Goal: Task Accomplishment & Management: Complete application form

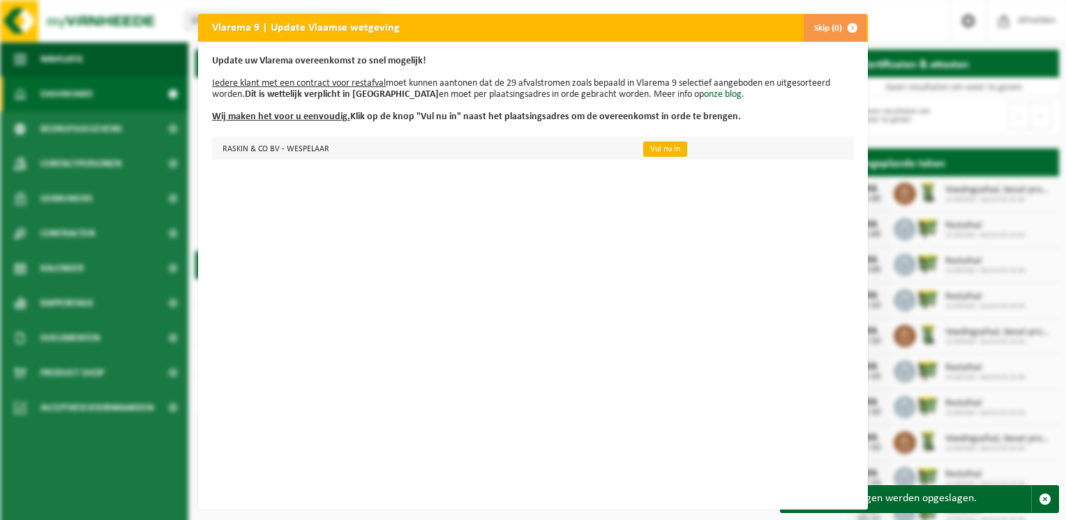
click at [652, 142] on link "Vul nu in" at bounding box center [665, 149] width 44 height 15
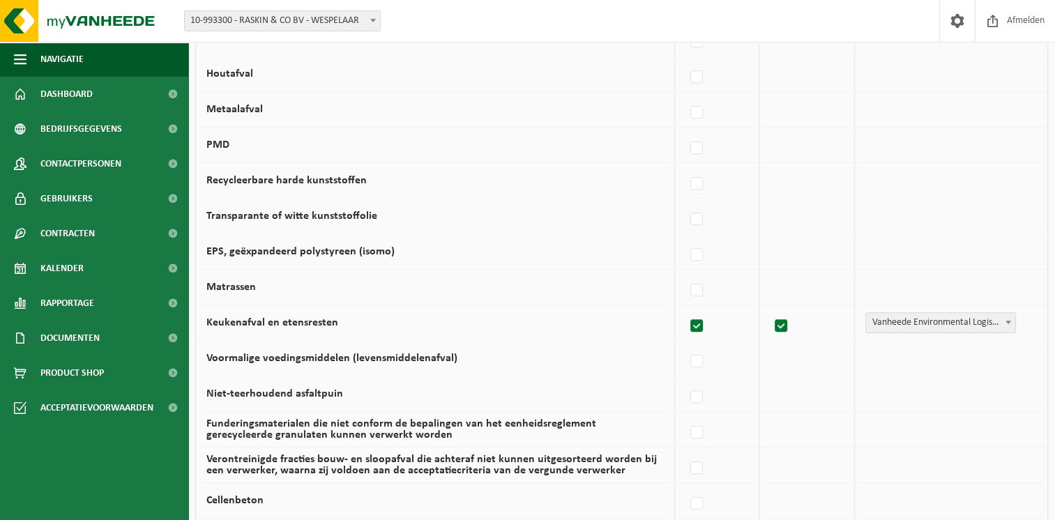
scroll to position [731, 0]
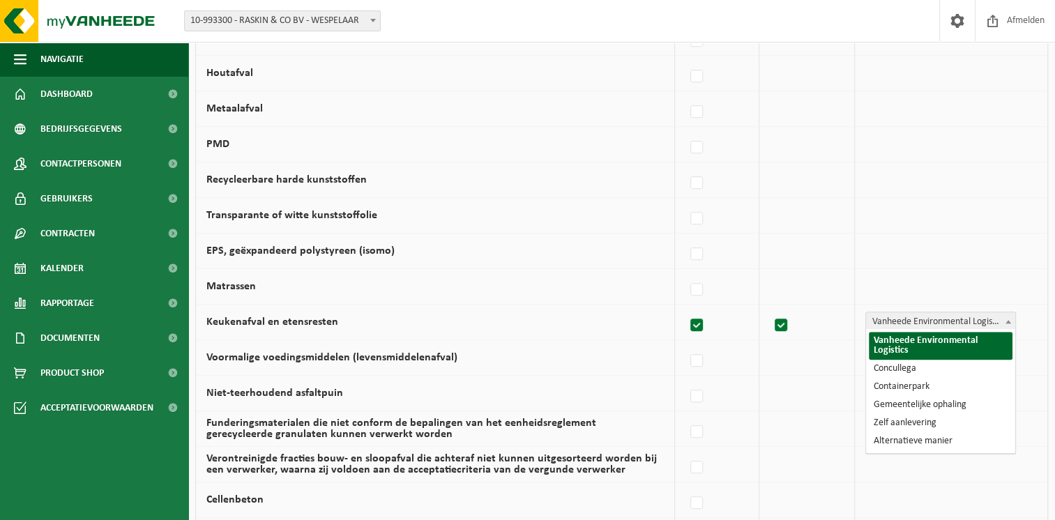
click at [928, 319] on span "Vanheede Environmental Logistics" at bounding box center [940, 322] width 149 height 20
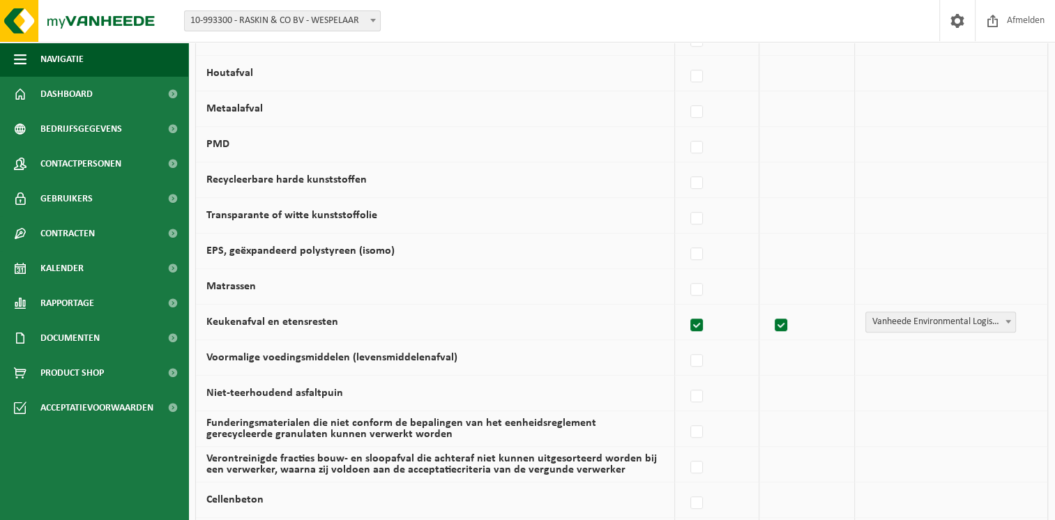
click at [928, 319] on span "Vanheede Environmental Logistics" at bounding box center [940, 322] width 149 height 20
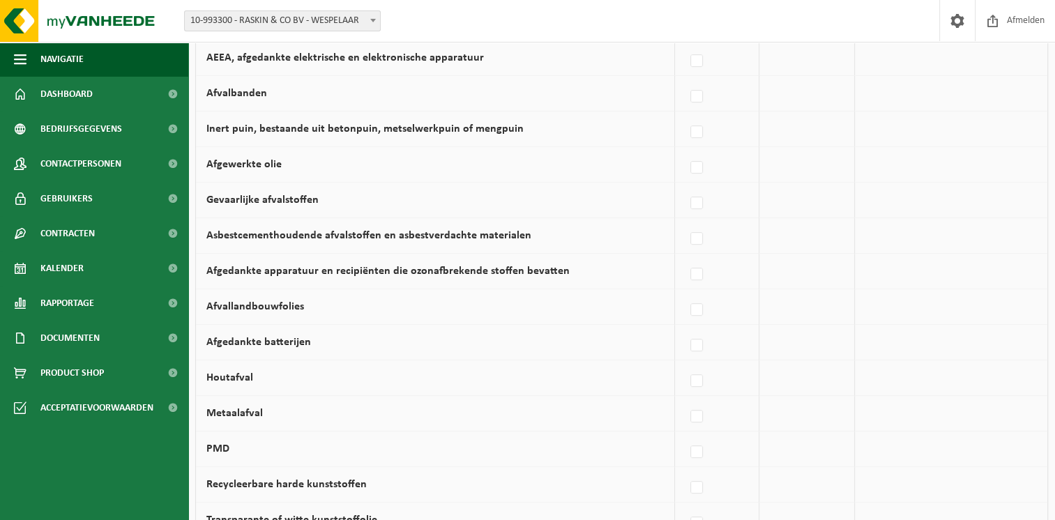
scroll to position [479, 0]
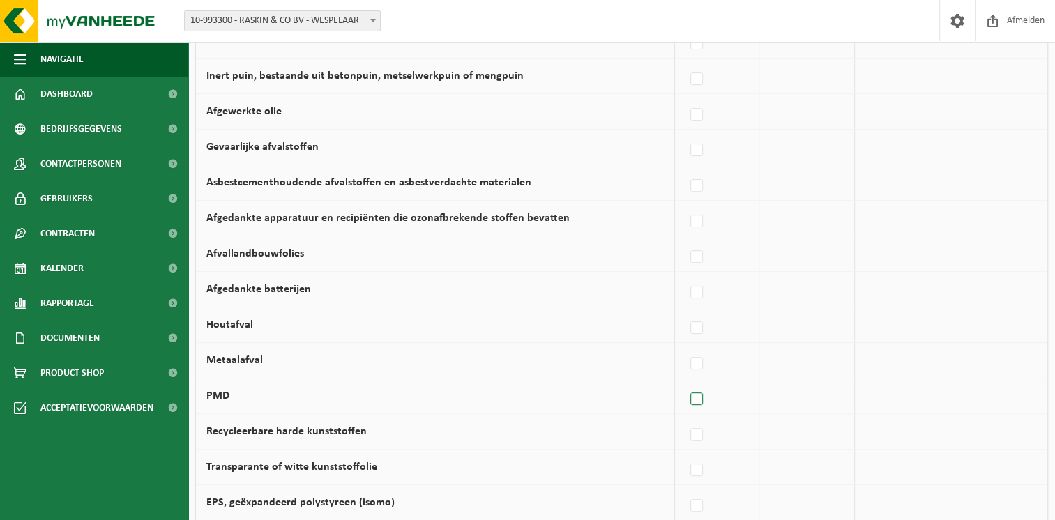
click at [697, 398] on label at bounding box center [698, 399] width 20 height 21
click at [686, 382] on input "PMD" at bounding box center [685, 382] width 1 height 1
checkbox input "true"
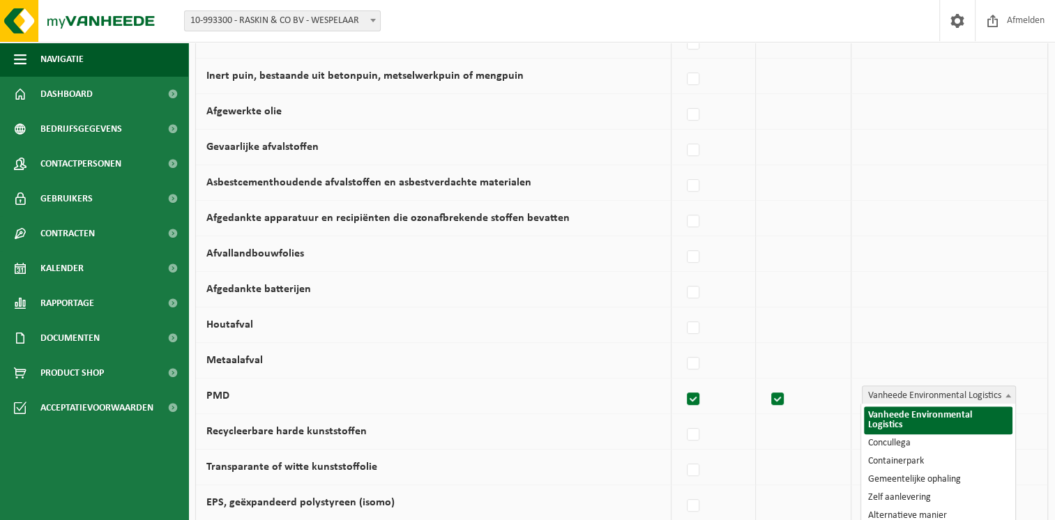
click at [879, 392] on span "Vanheede Environmental Logistics" at bounding box center [939, 396] width 153 height 20
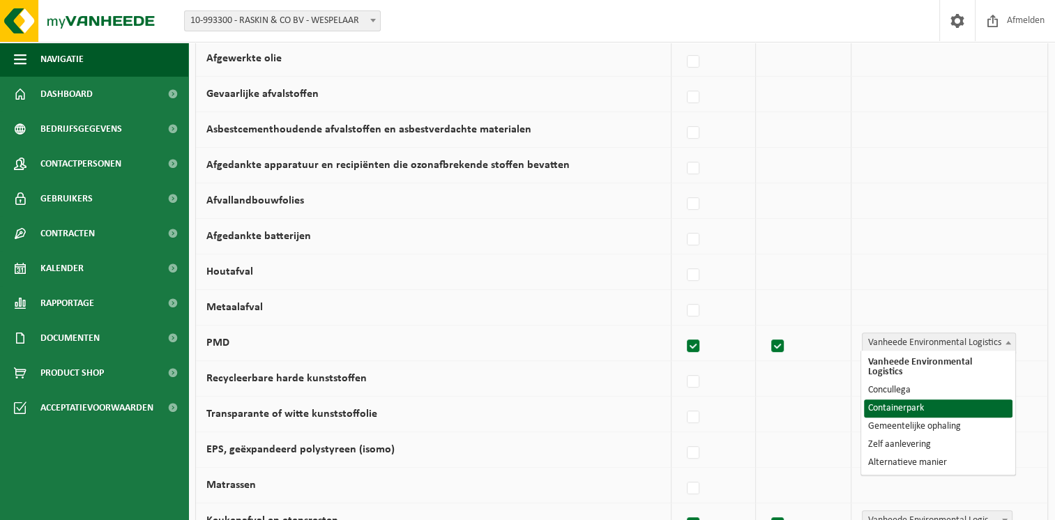
select select "Containerpark"
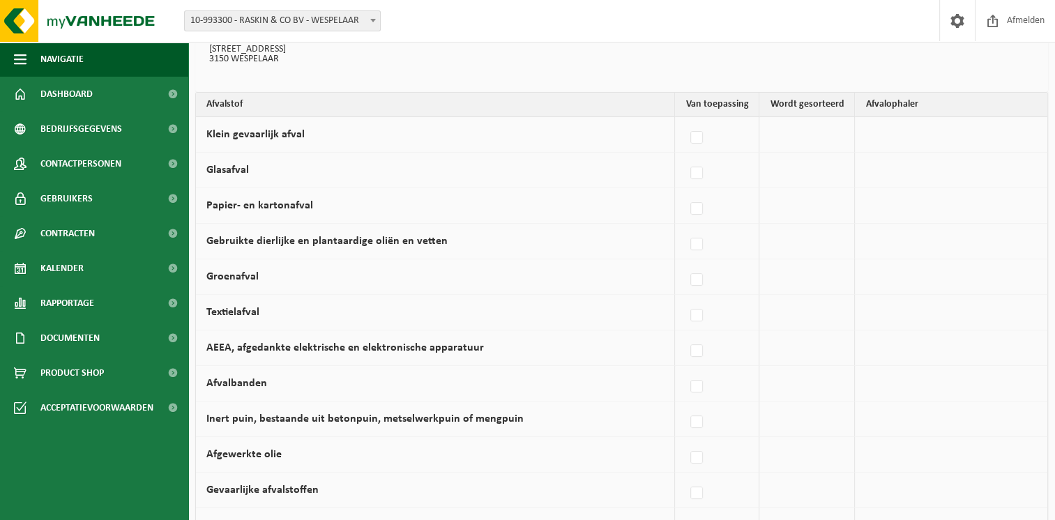
scroll to position [0, 0]
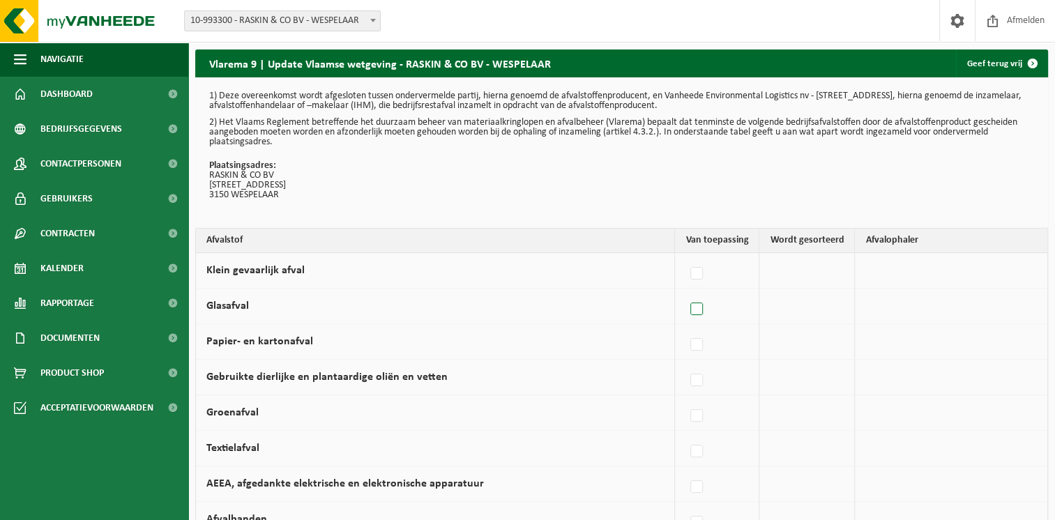
click at [700, 308] on label at bounding box center [698, 309] width 20 height 21
click at [686, 292] on input "Glasafval" at bounding box center [685, 292] width 1 height 1
checkbox input "true"
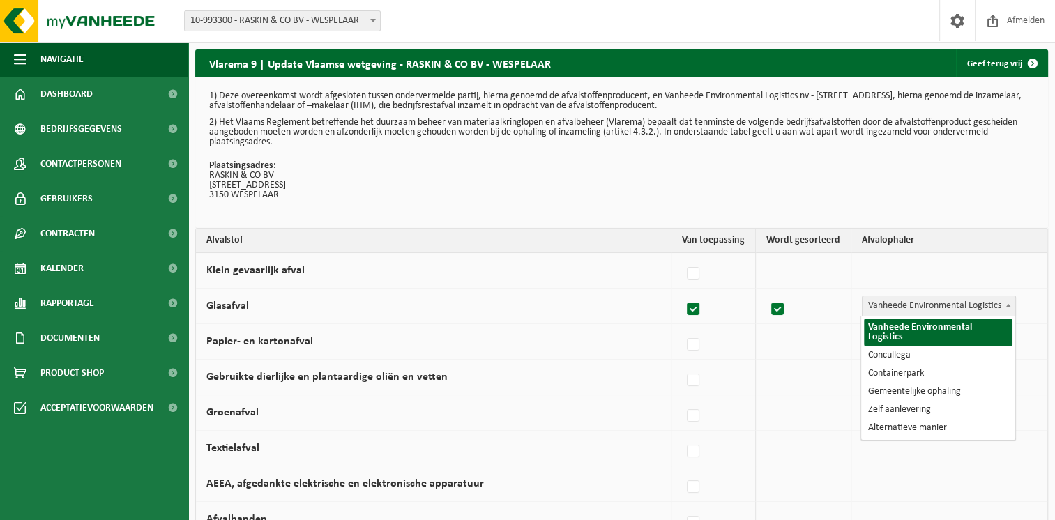
click at [923, 310] on span "Vanheede Environmental Logistics" at bounding box center [939, 306] width 153 height 20
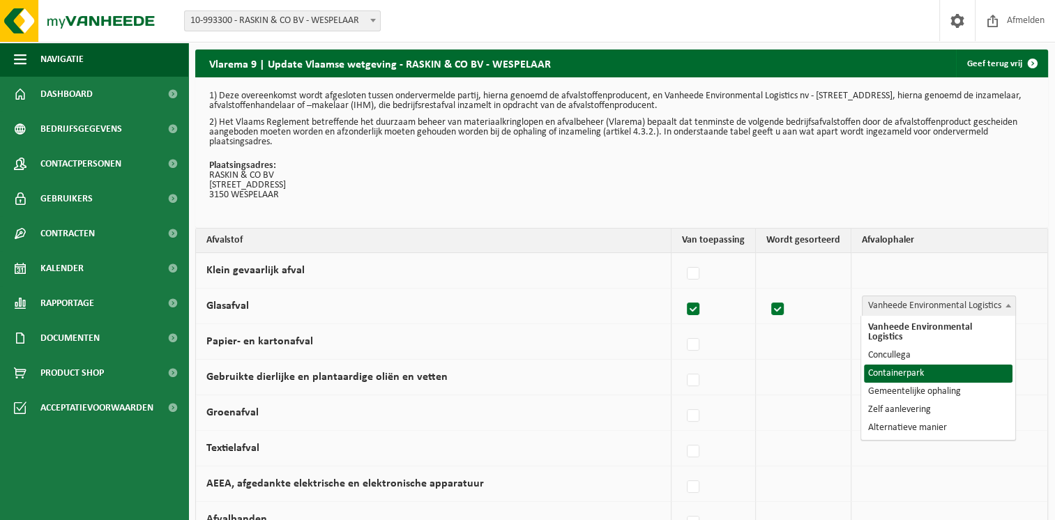
select select "Containerpark"
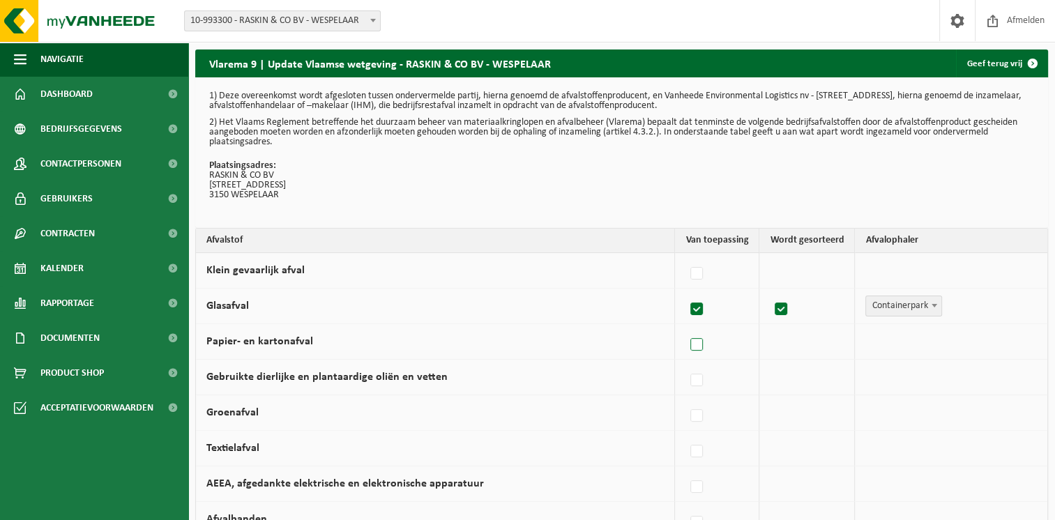
click at [701, 348] on label at bounding box center [698, 345] width 20 height 21
click at [686, 328] on input "Papier- en kartonafval" at bounding box center [685, 327] width 1 height 1
checkbox input "true"
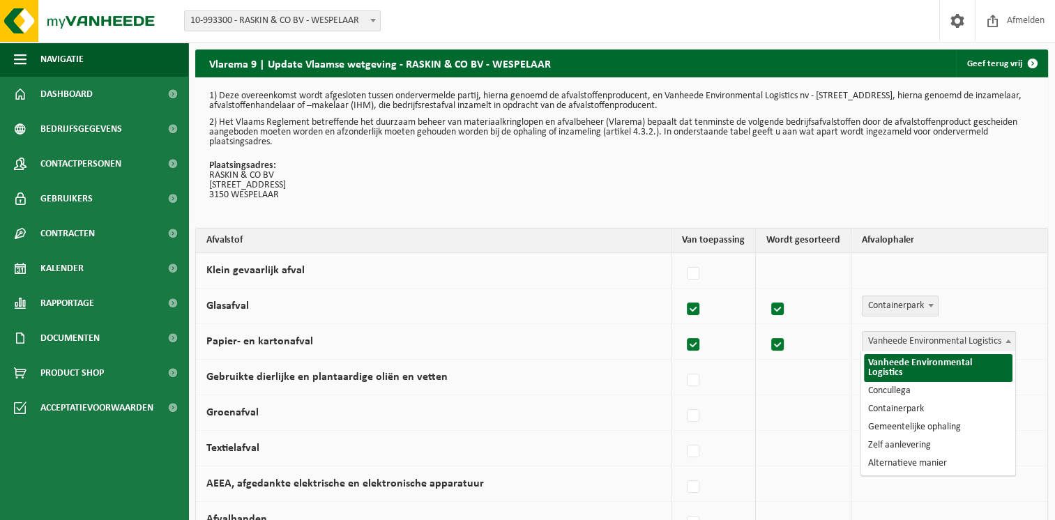
click at [912, 338] on span "Vanheede Environmental Logistics" at bounding box center [939, 342] width 153 height 20
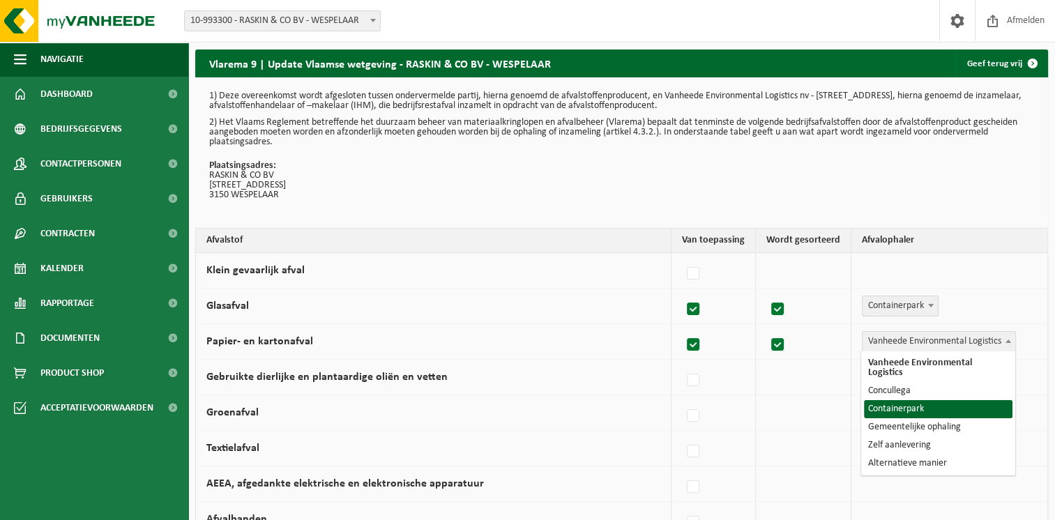
select select "Containerpark"
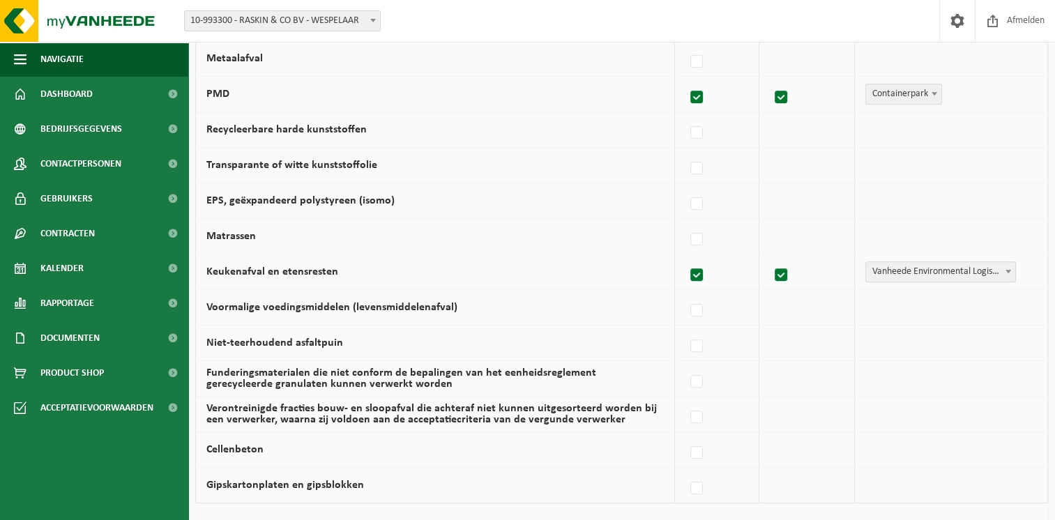
scroll to position [772, 0]
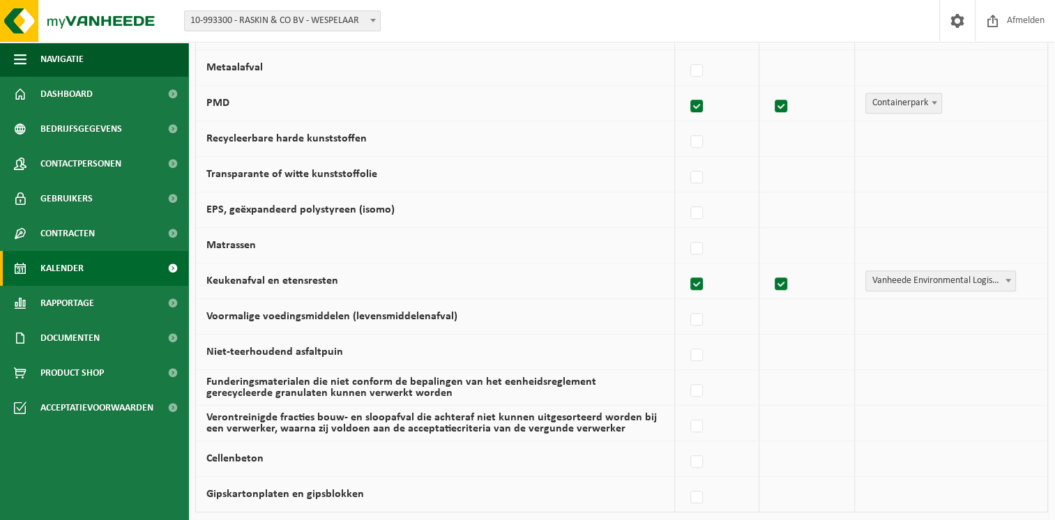
click at [91, 276] on link "Kalender" at bounding box center [94, 268] width 188 height 35
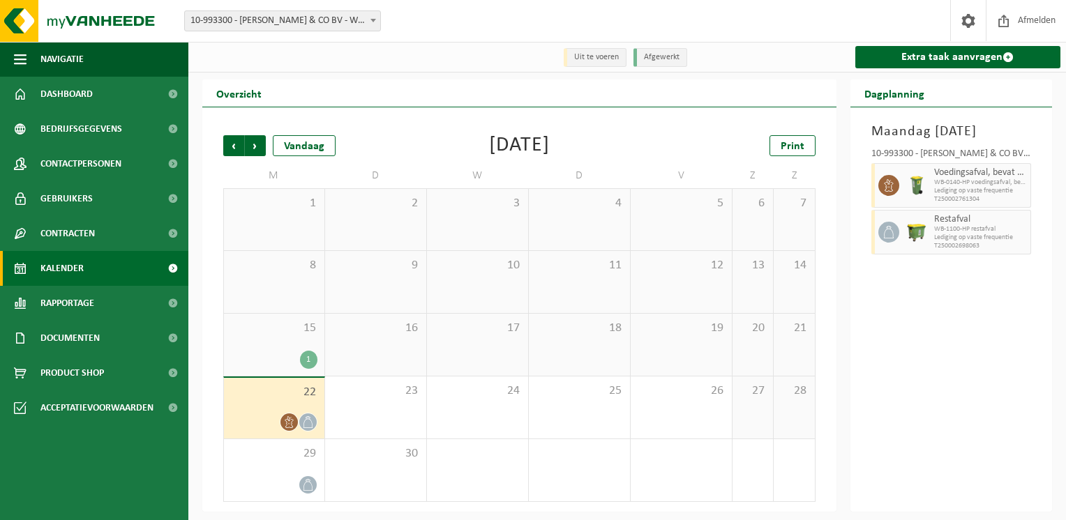
click at [307, 423] on icon at bounding box center [308, 422] width 12 height 12
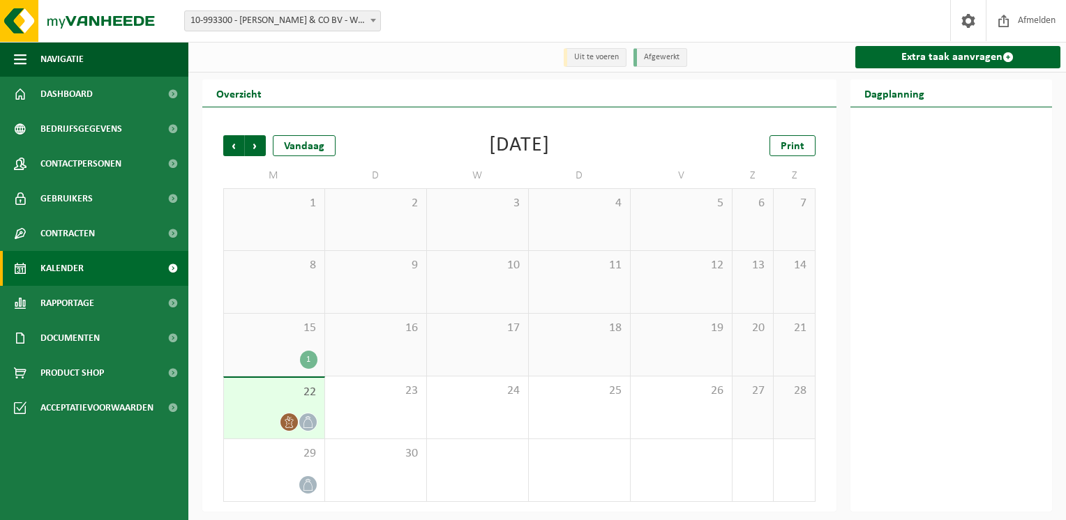
click at [307, 423] on icon at bounding box center [308, 422] width 12 height 12
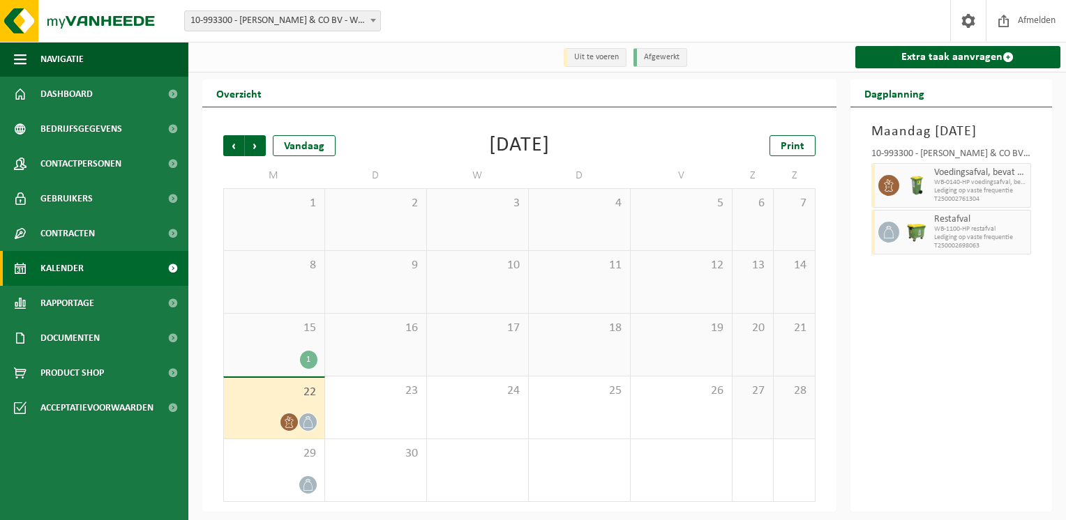
click at [307, 366] on div "1" at bounding box center [308, 360] width 17 height 18
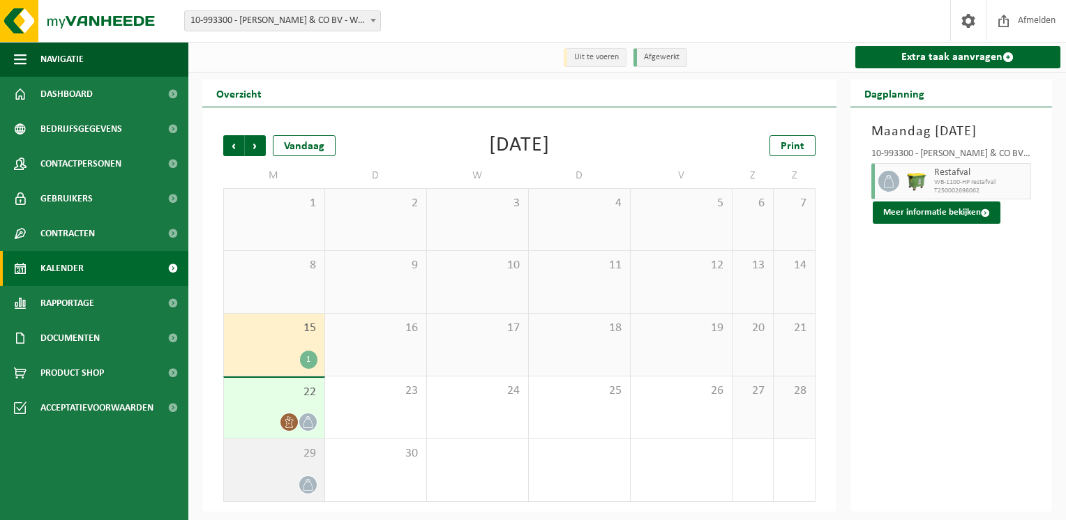
click at [298, 487] on div at bounding box center [274, 485] width 86 height 19
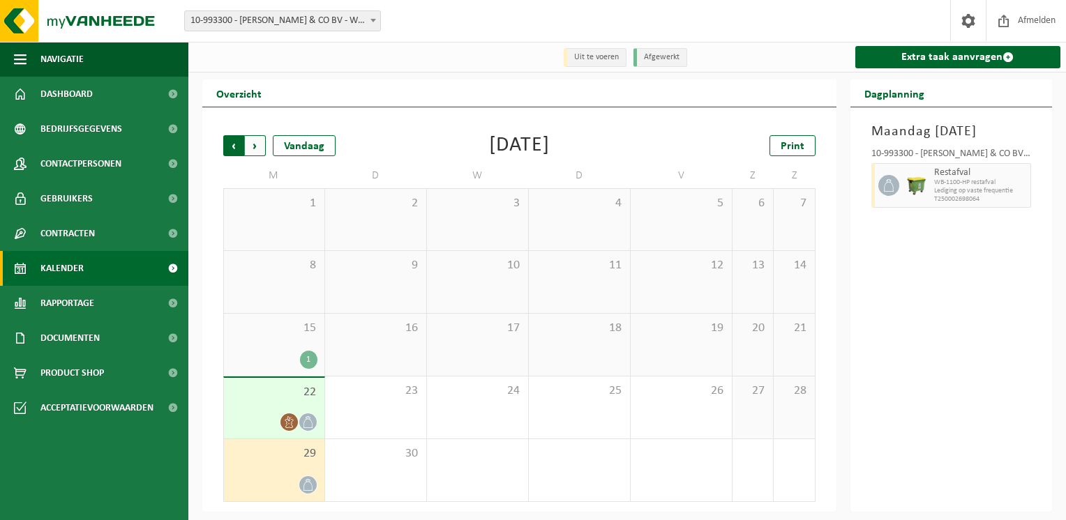
click at [251, 139] on span "Volgende" at bounding box center [255, 145] width 21 height 21
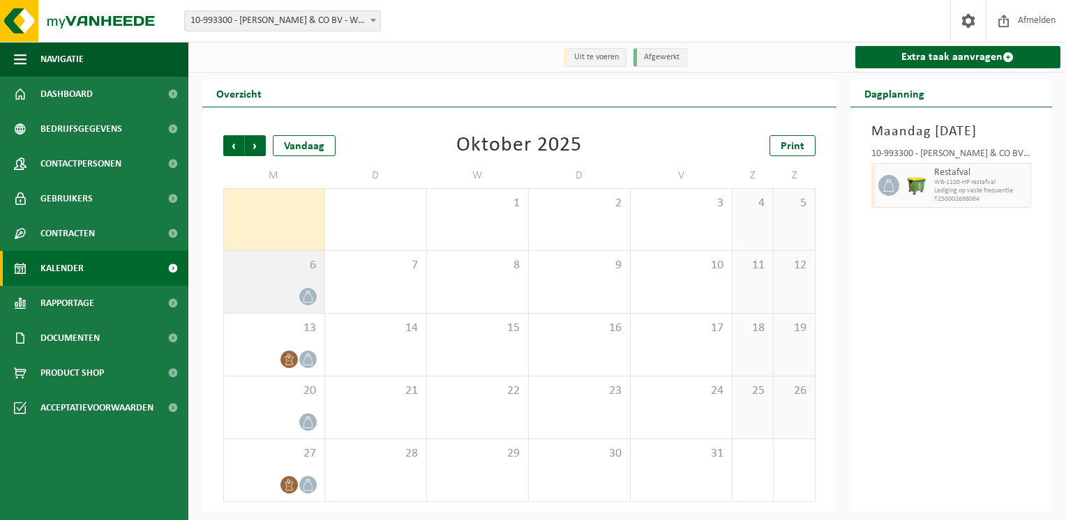
click at [307, 297] on icon at bounding box center [308, 297] width 12 height 12
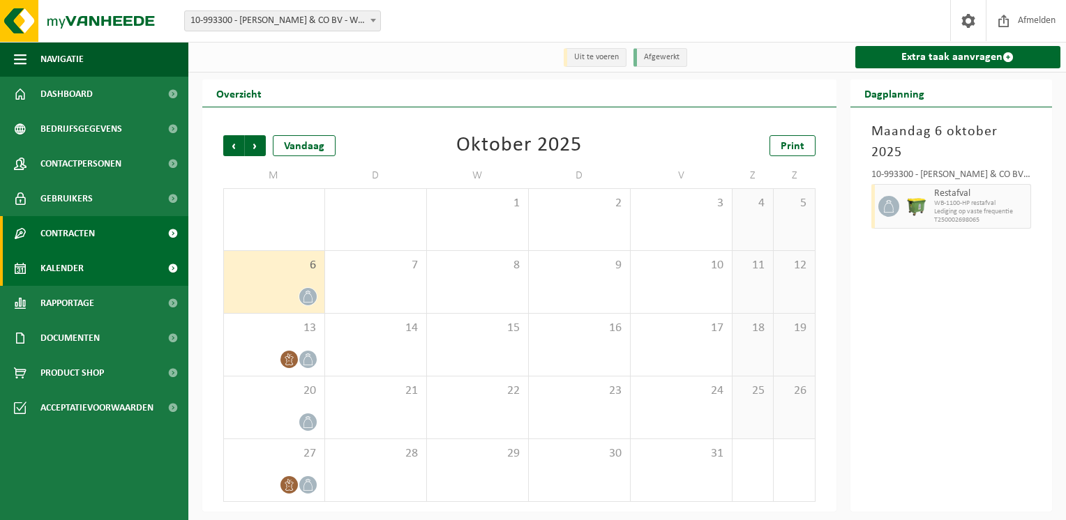
click at [108, 222] on link "Contracten" at bounding box center [94, 233] width 188 height 35
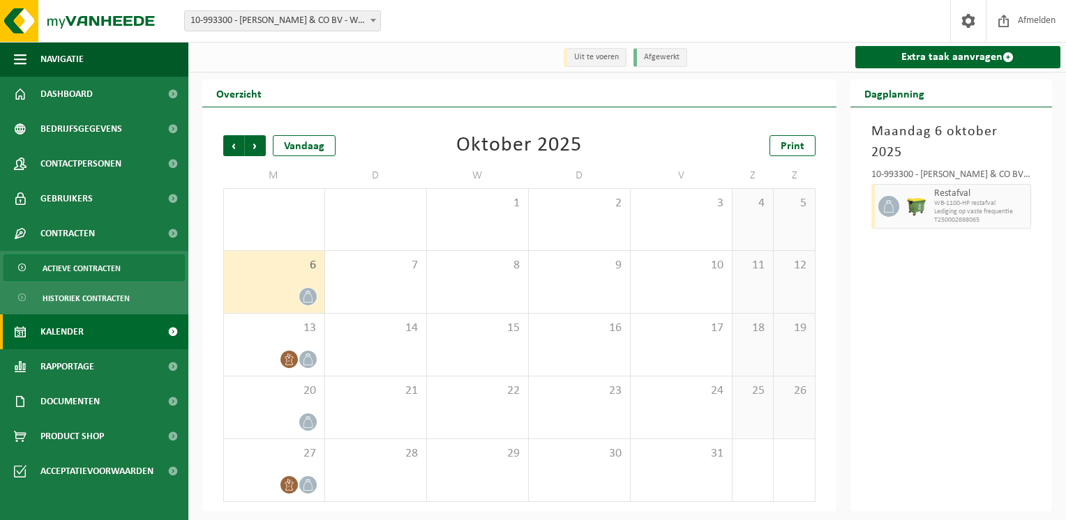
click at [97, 269] on span "Actieve contracten" at bounding box center [82, 268] width 78 height 27
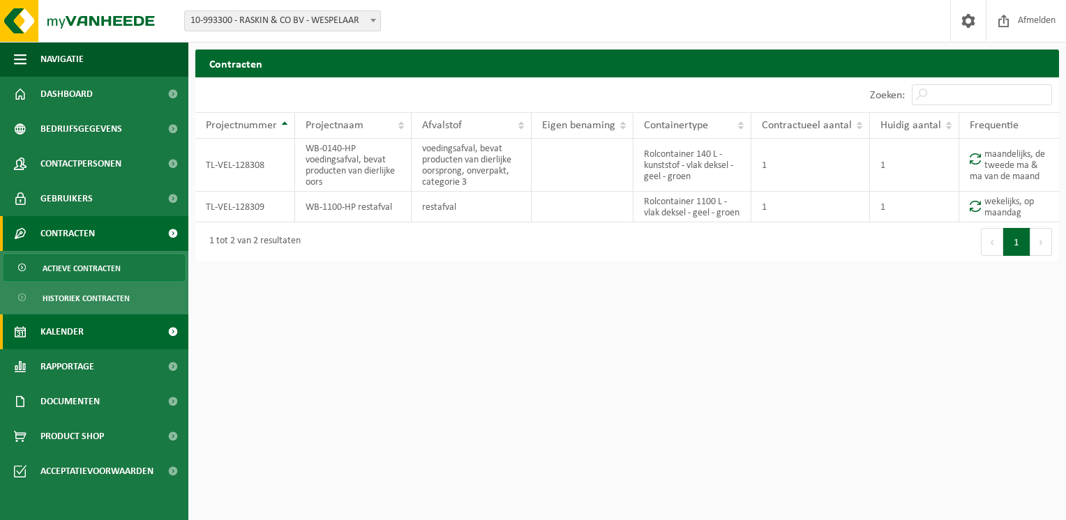
click at [66, 345] on span "Kalender" at bounding box center [61, 332] width 43 height 35
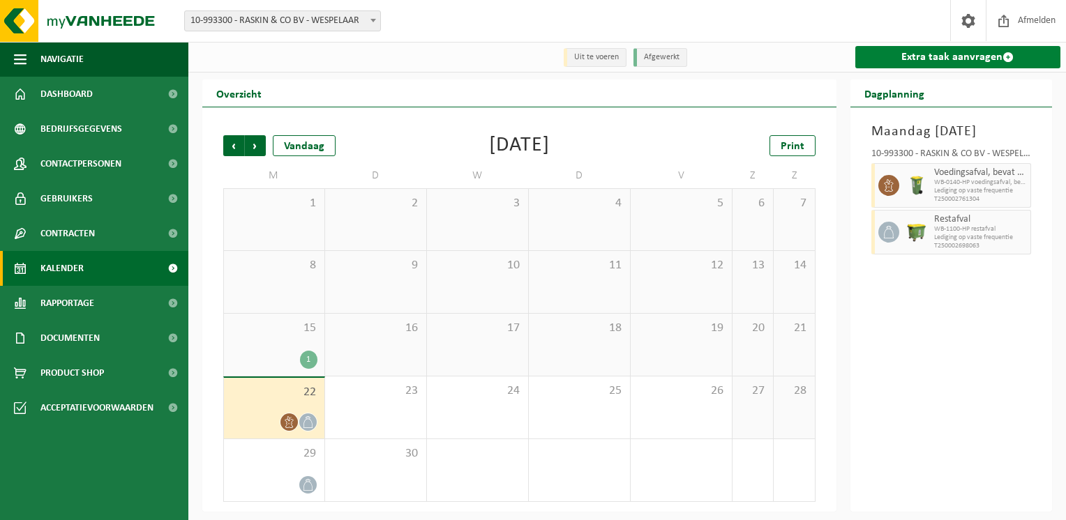
click at [896, 55] on link "Extra taak aanvragen" at bounding box center [958, 57] width 206 height 22
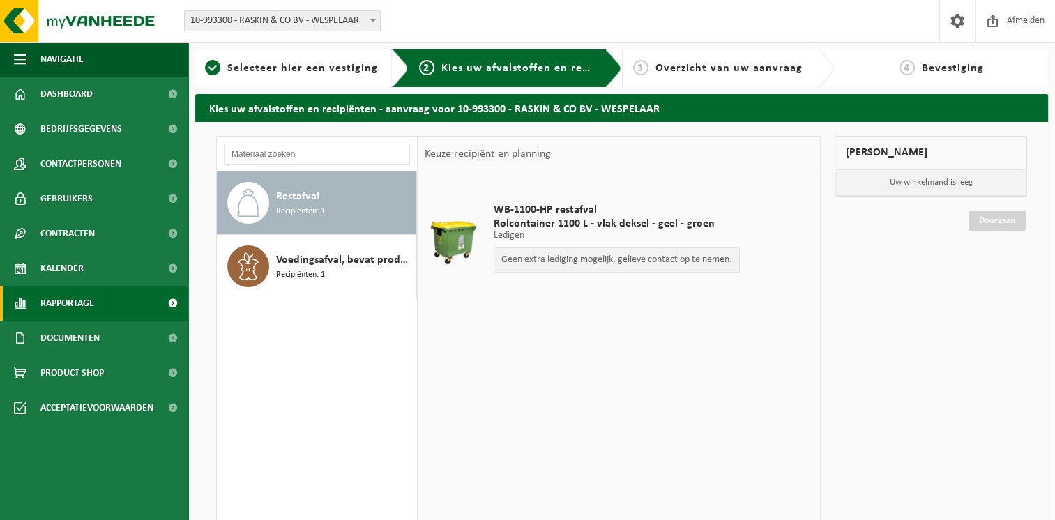
click at [94, 292] on span "Rapportage" at bounding box center [67, 303] width 54 height 35
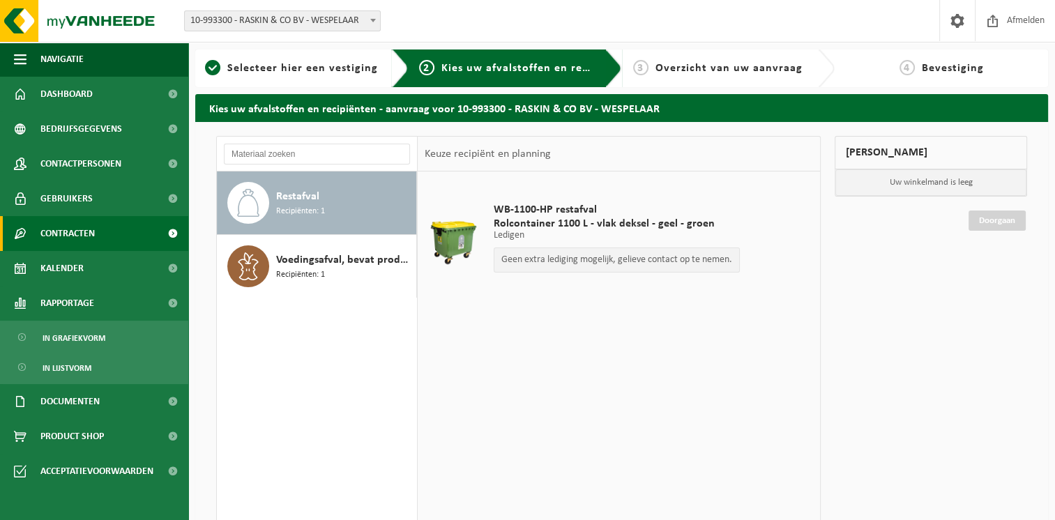
click at [72, 232] on span "Contracten" at bounding box center [67, 233] width 54 height 35
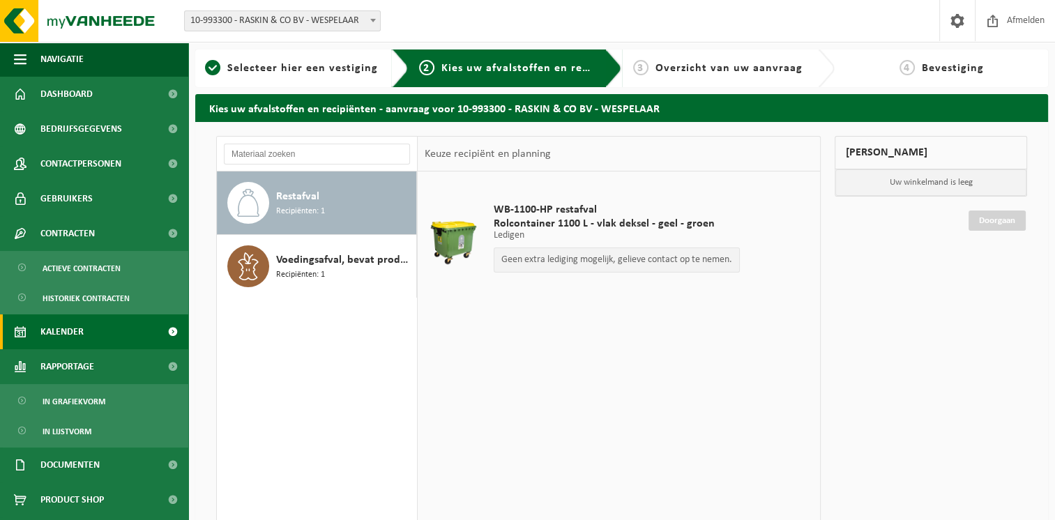
scroll to position [31, 0]
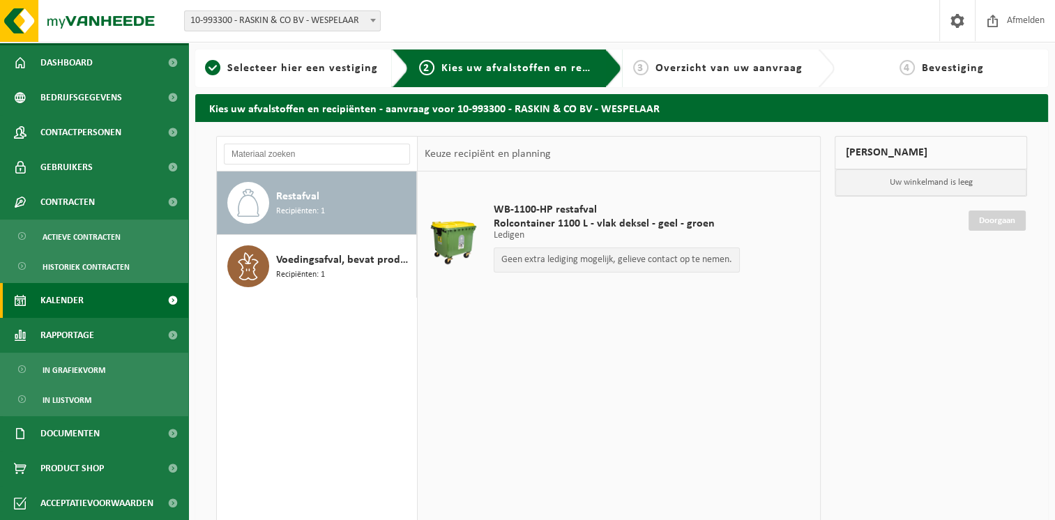
click at [85, 308] on link "Kalender" at bounding box center [94, 300] width 188 height 35
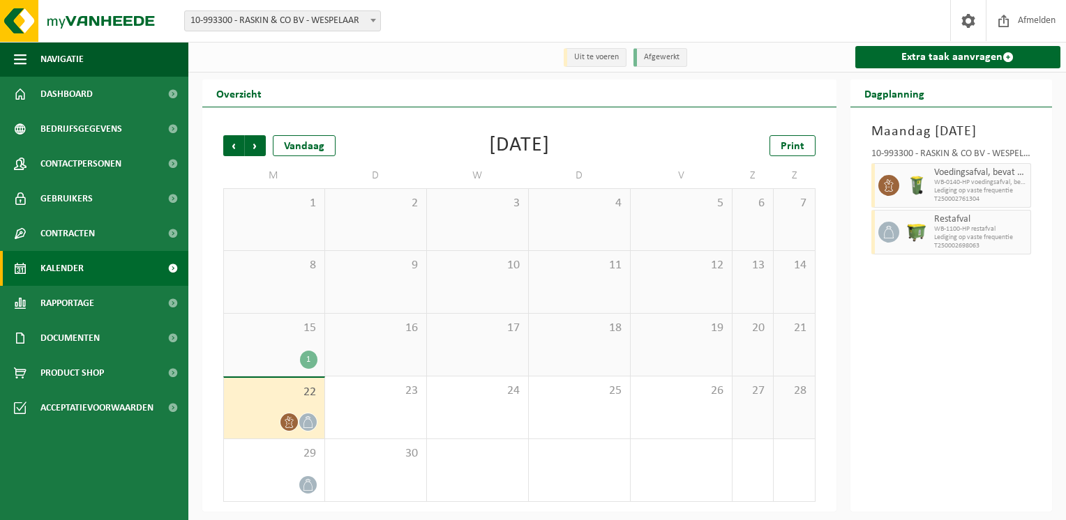
click at [174, 264] on span at bounding box center [172, 268] width 31 height 35
click at [287, 424] on icon at bounding box center [289, 422] width 12 height 12
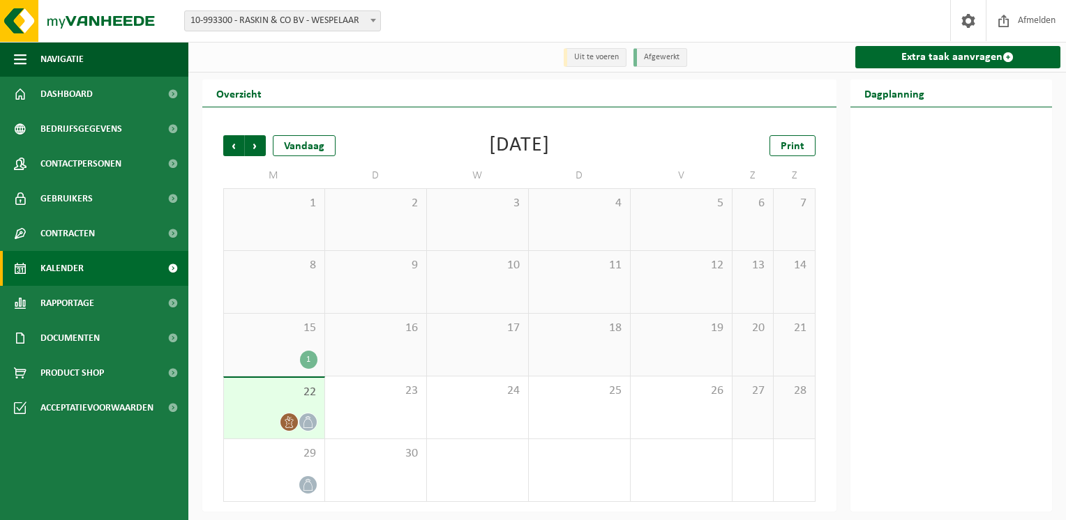
click at [287, 424] on icon at bounding box center [289, 422] width 12 height 12
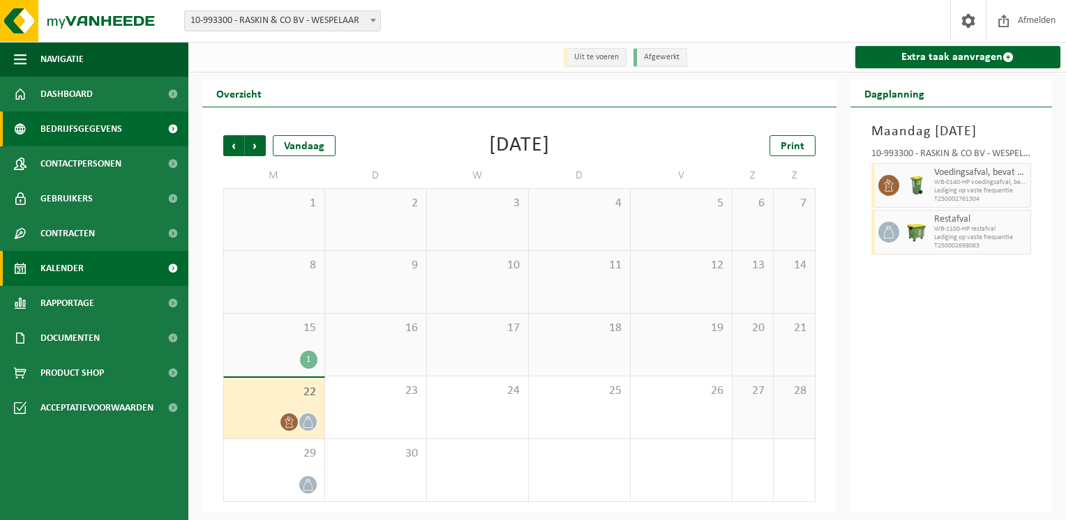
click at [105, 123] on span "Bedrijfsgegevens" at bounding box center [81, 129] width 82 height 35
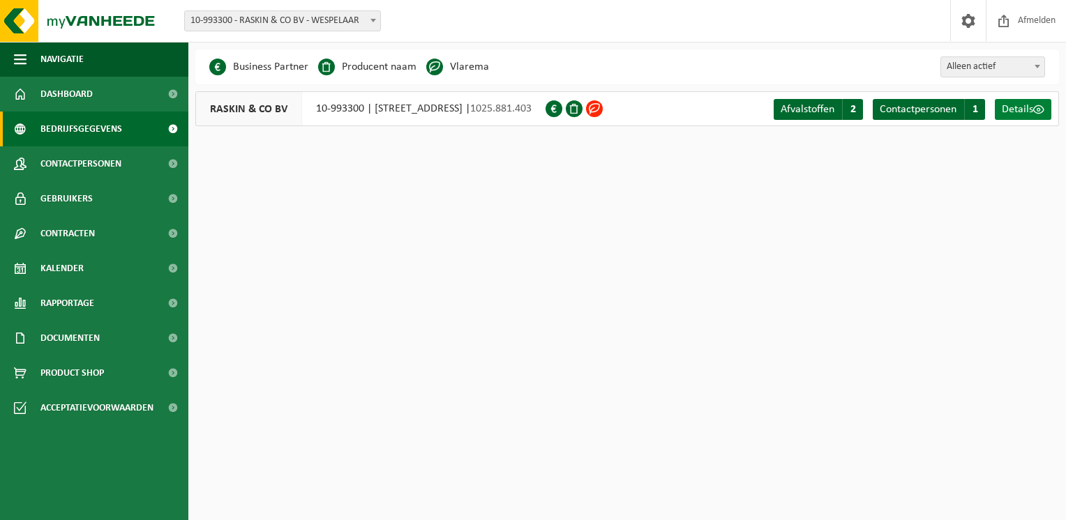
click at [1024, 110] on span "Details" at bounding box center [1017, 109] width 31 height 11
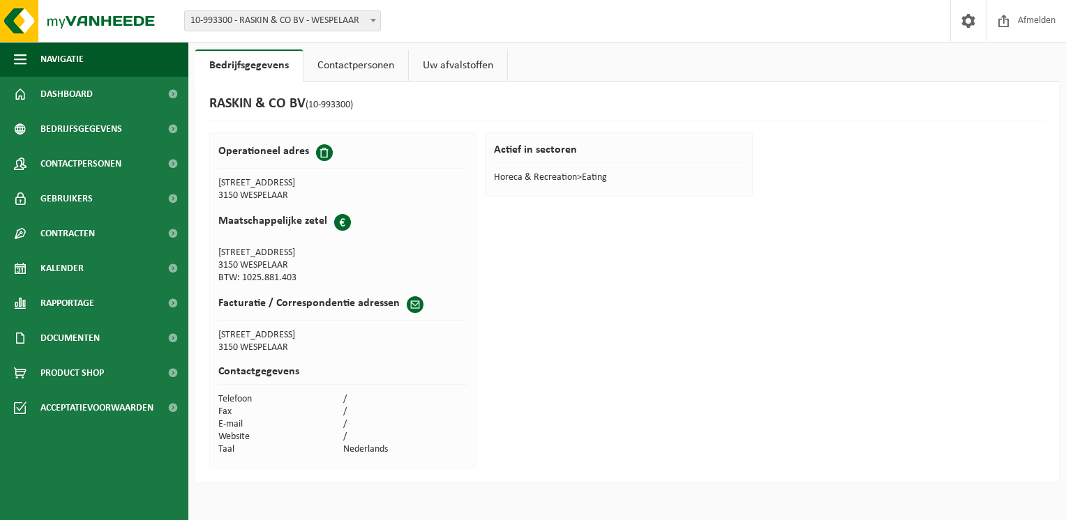
click at [375, 66] on link "Contactpersonen" at bounding box center [355, 66] width 105 height 32
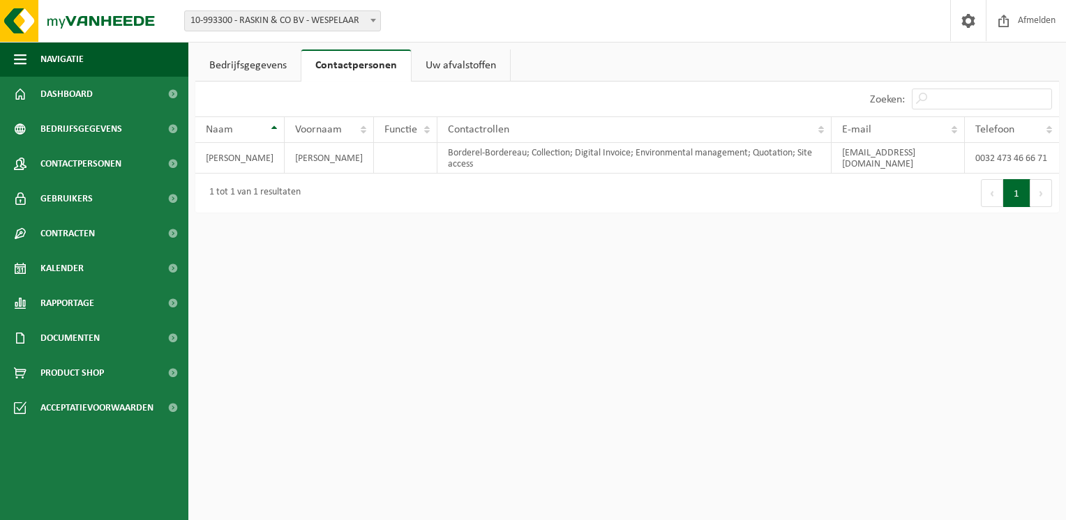
click at [437, 63] on link "Uw afvalstoffen" at bounding box center [460, 66] width 98 height 32
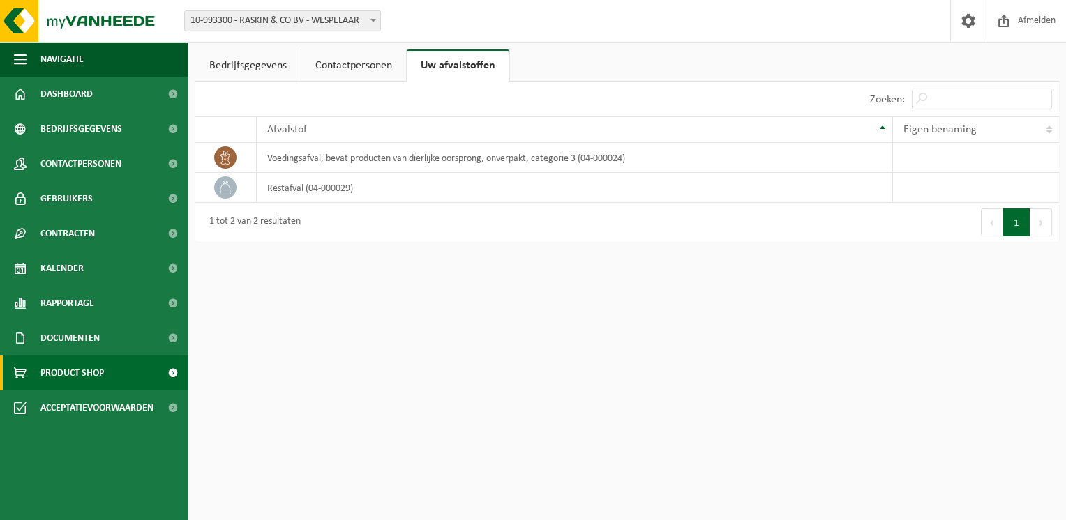
click at [88, 365] on span "Product Shop" at bounding box center [71, 373] width 63 height 35
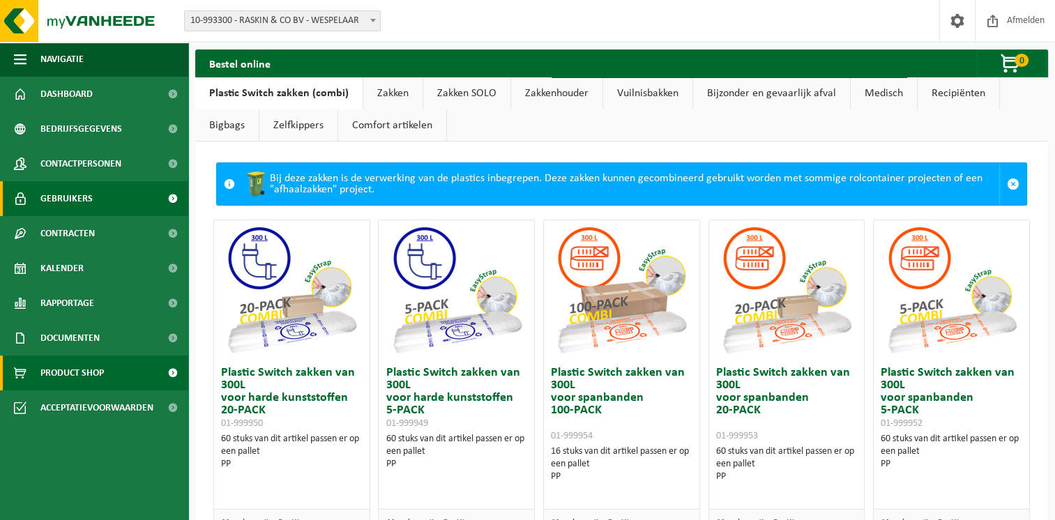
click at [75, 195] on span "Gebruikers" at bounding box center [66, 198] width 52 height 35
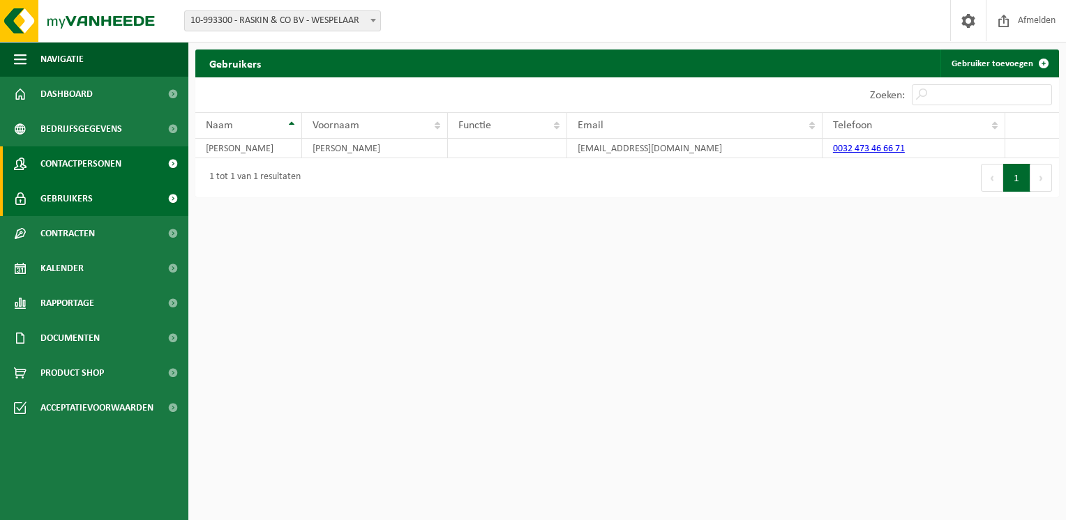
click at [66, 165] on span "Contactpersonen" at bounding box center [80, 163] width 81 height 35
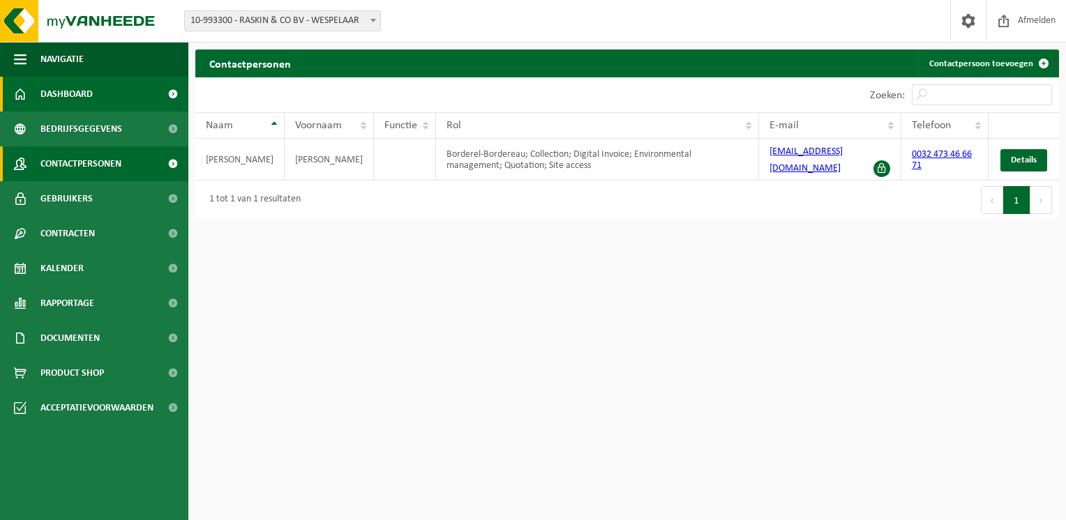
click at [88, 89] on span "Dashboard" at bounding box center [66, 94] width 52 height 35
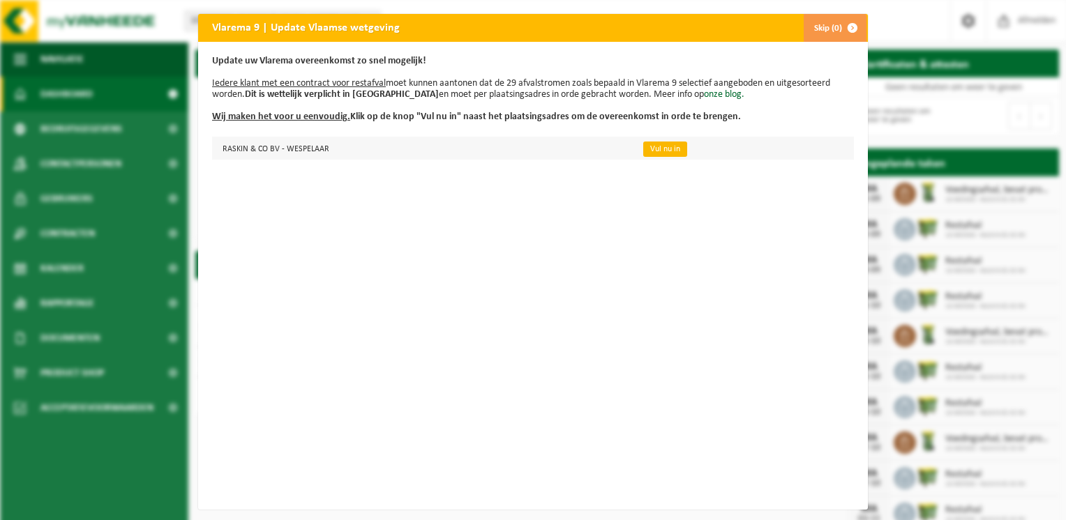
click at [666, 146] on link "Vul nu in" at bounding box center [665, 149] width 44 height 15
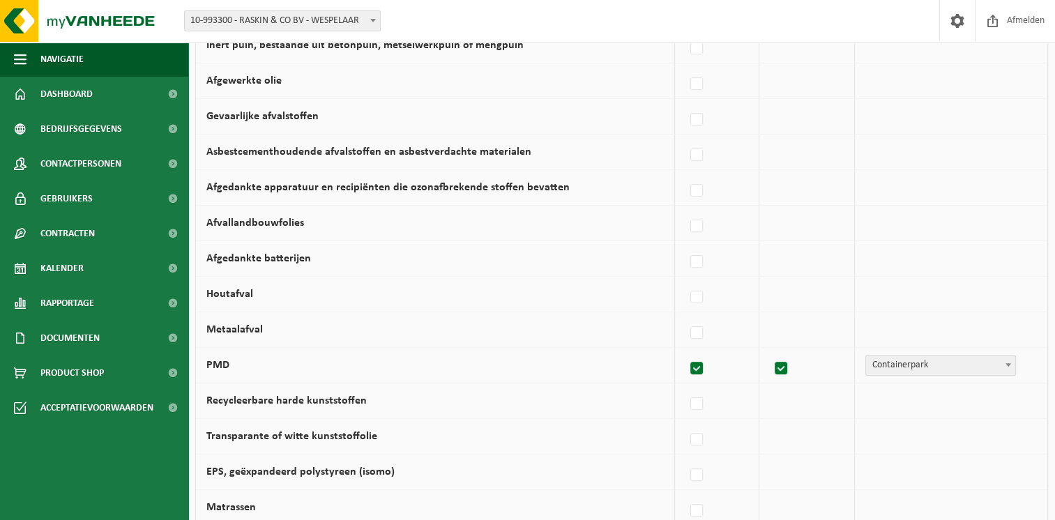
scroll to position [513, 0]
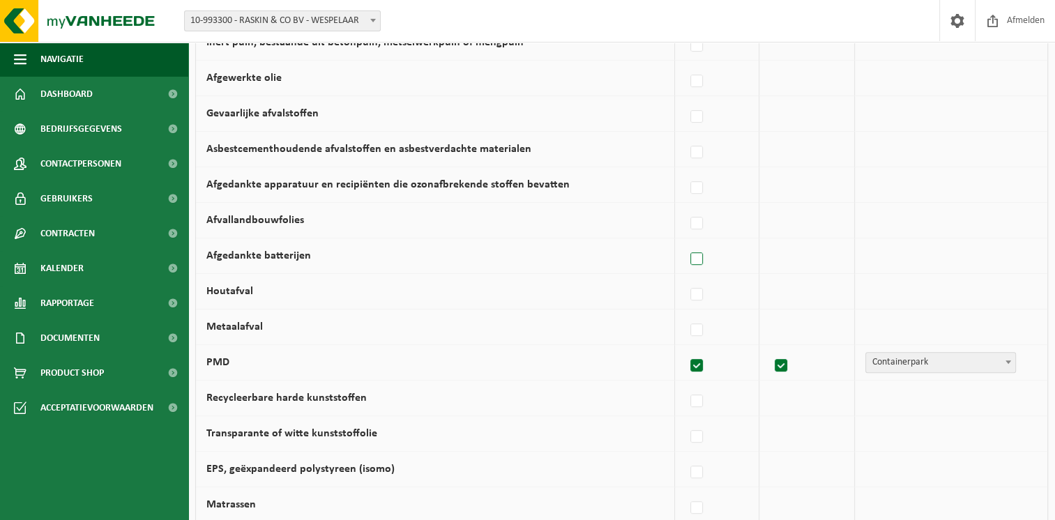
click at [697, 257] on label at bounding box center [698, 259] width 20 height 21
click at [686, 242] on input "Afgedankte batterijen" at bounding box center [685, 241] width 1 height 1
checkbox input "true"
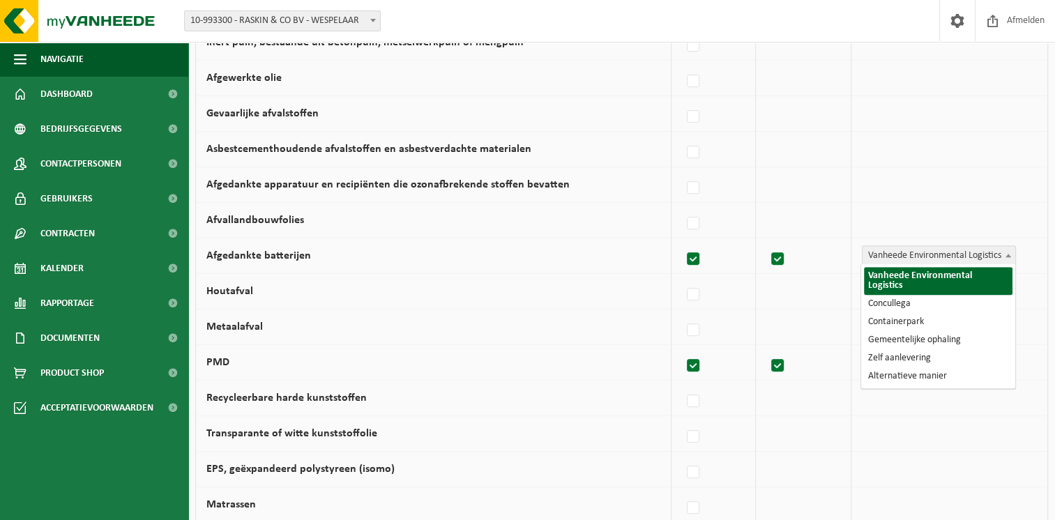
click at [909, 248] on span "Vanheede Environmental Logistics" at bounding box center [939, 256] width 153 height 20
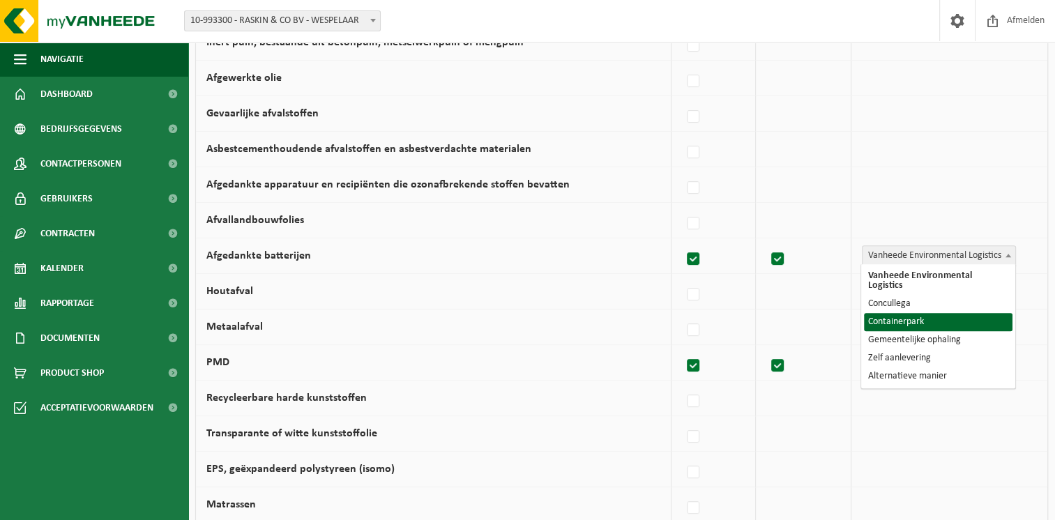
select select "Containerpark"
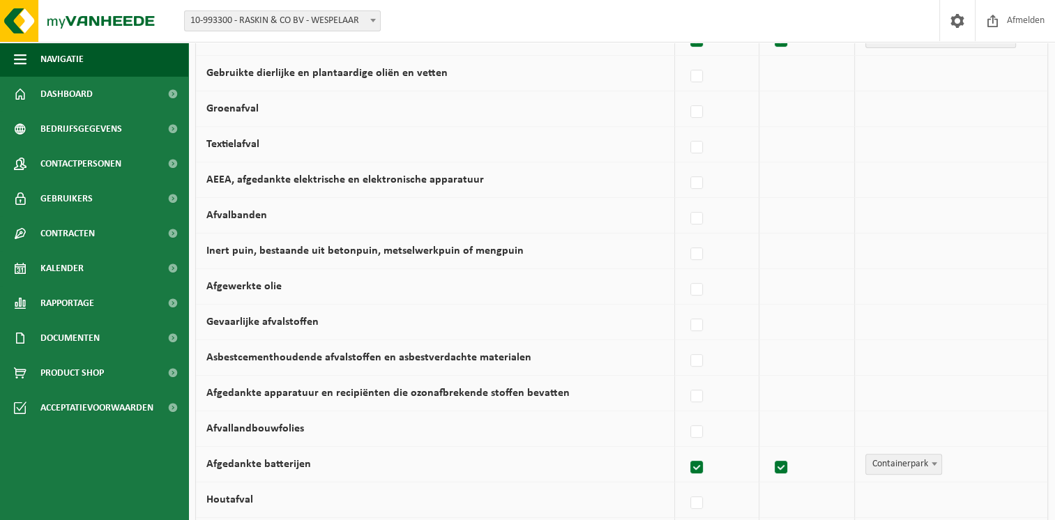
scroll to position [0, 0]
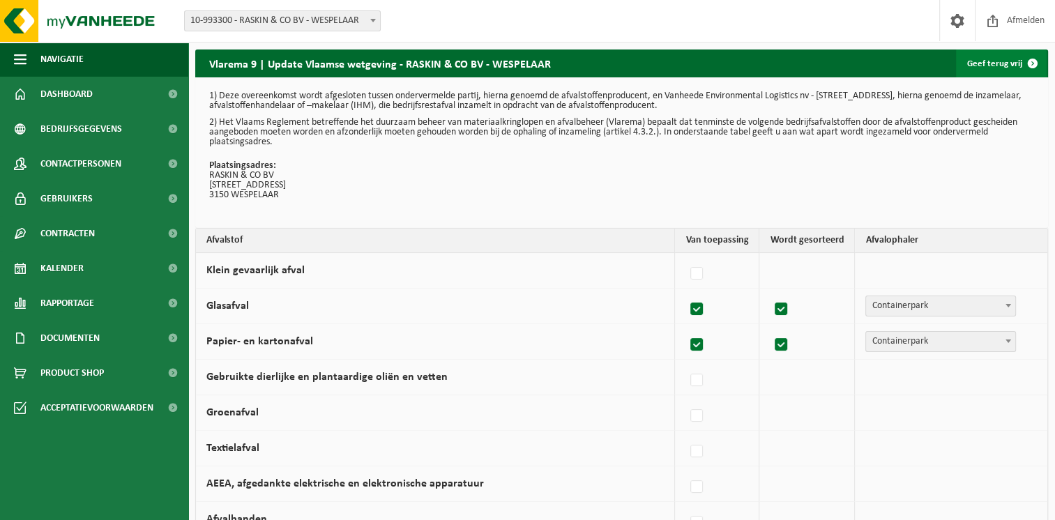
click at [1014, 64] on link "Geef terug vrij" at bounding box center [1001, 64] width 91 height 28
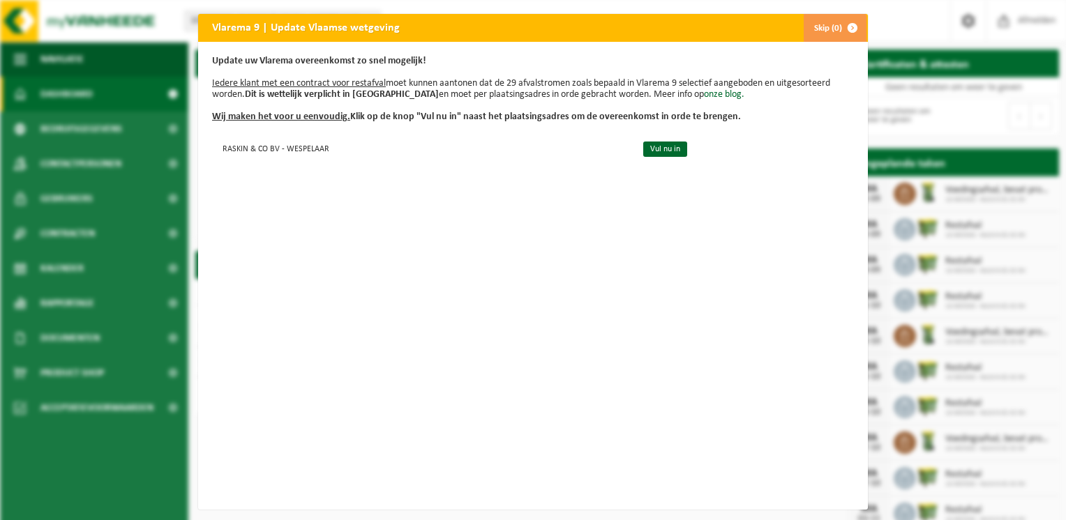
click at [830, 29] on button "Skip (0)" at bounding box center [834, 28] width 63 height 28
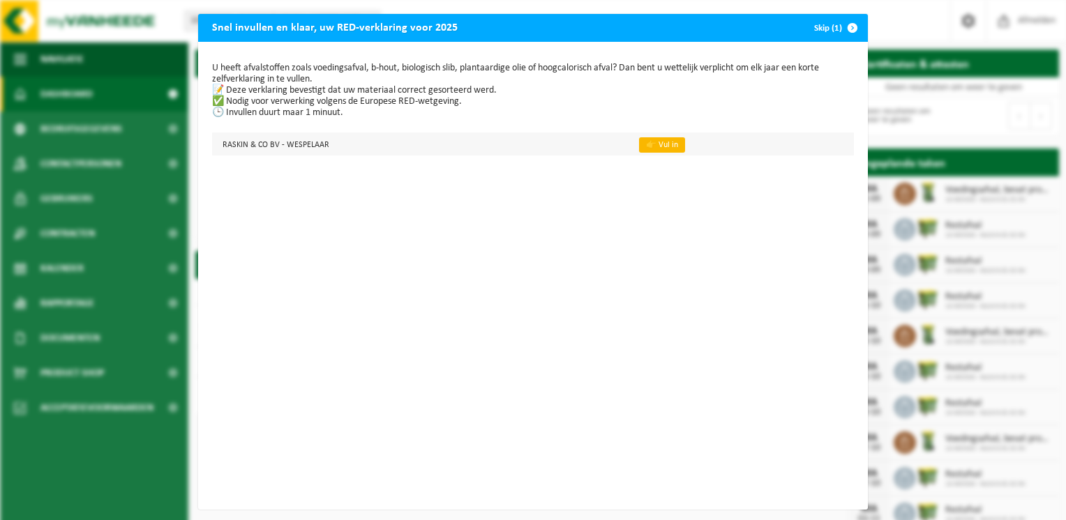
click at [644, 146] on link "👉 Vul in" at bounding box center [662, 144] width 46 height 15
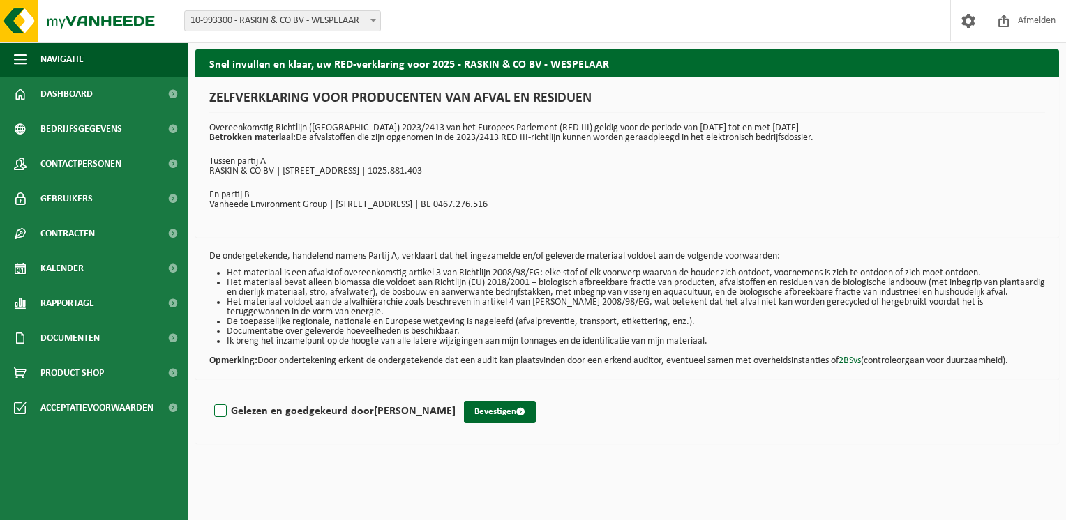
click at [237, 420] on label "Gelezen en goedgekeurd door [PERSON_NAME]" at bounding box center [333, 411] width 244 height 21
click at [455, 394] on input "Gelezen en goedgekeurd door [PERSON_NAME]" at bounding box center [455, 393] width 1 height 1
checkbox input "true"
click at [488, 420] on button "Bevestigen" at bounding box center [500, 412] width 72 height 22
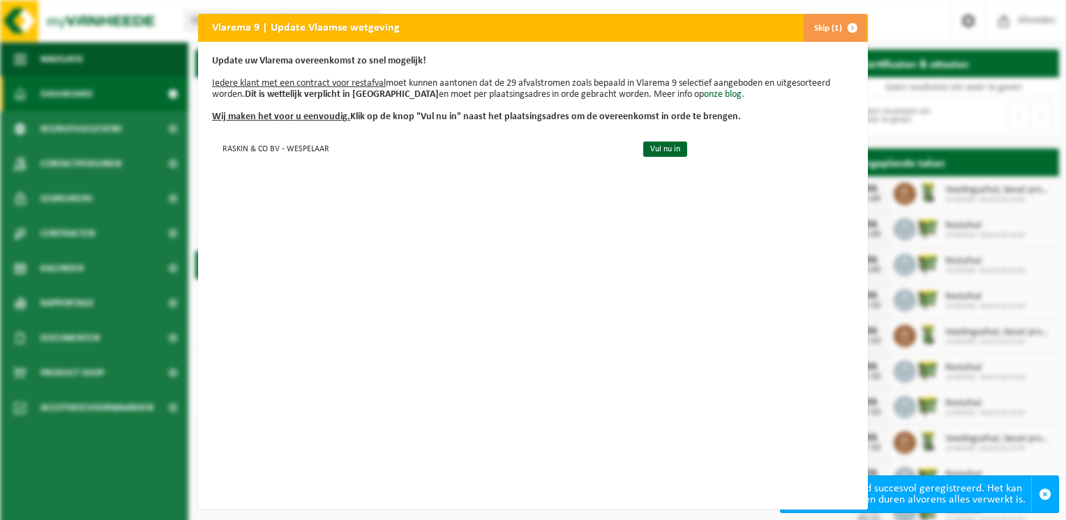
click at [838, 33] on span "button" at bounding box center [852, 28] width 28 height 28
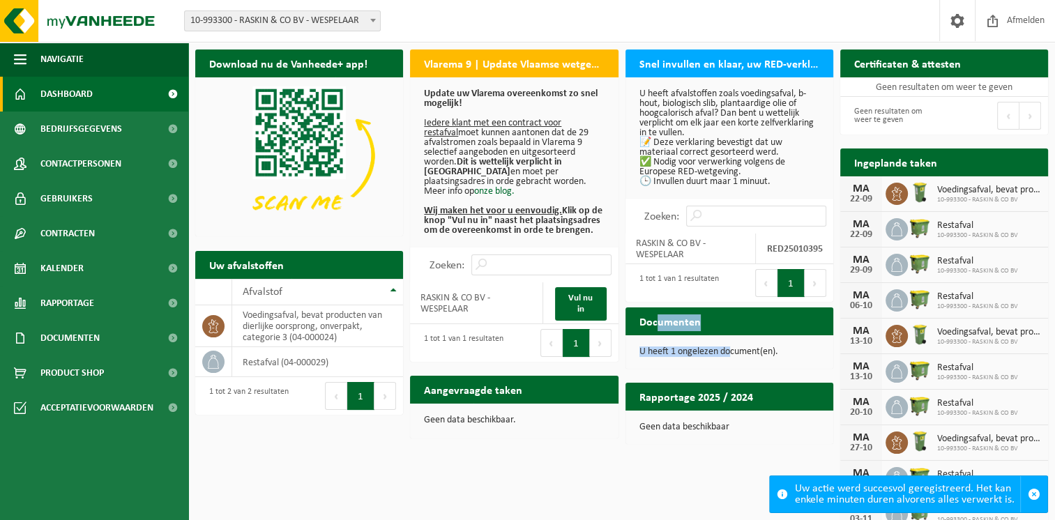
drag, startPoint x: 728, startPoint y: 349, endPoint x: 657, endPoint y: 319, distance: 77.2
click at [657, 319] on div "Documenten Bekijk uw documenten U heeft 1 ongelezen document(en)." at bounding box center [729, 338] width 215 height 75
click at [657, 319] on h2 "Documenten" at bounding box center [670, 321] width 89 height 27
click at [96, 344] on span "Documenten" at bounding box center [69, 338] width 59 height 35
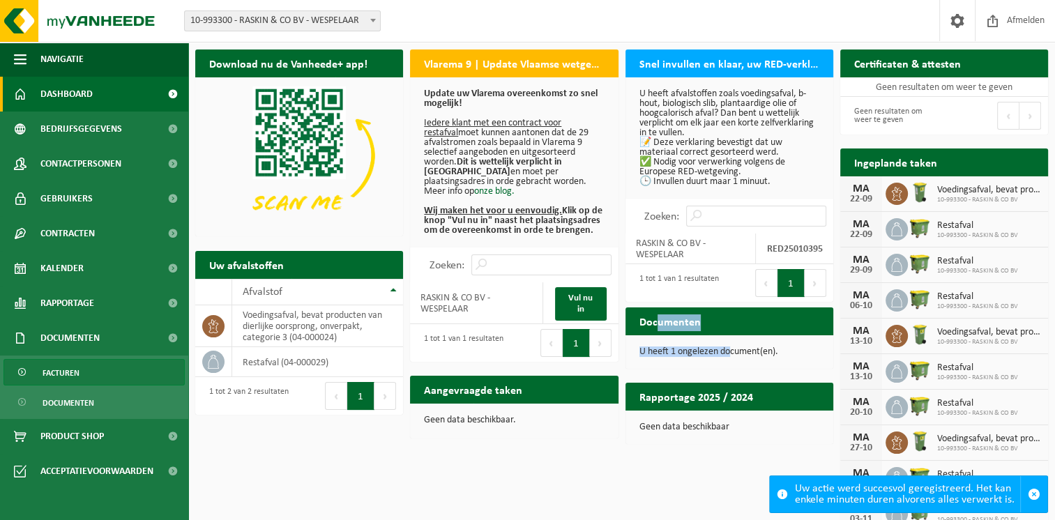
click at [54, 375] on span "Facturen" at bounding box center [61, 373] width 37 height 27
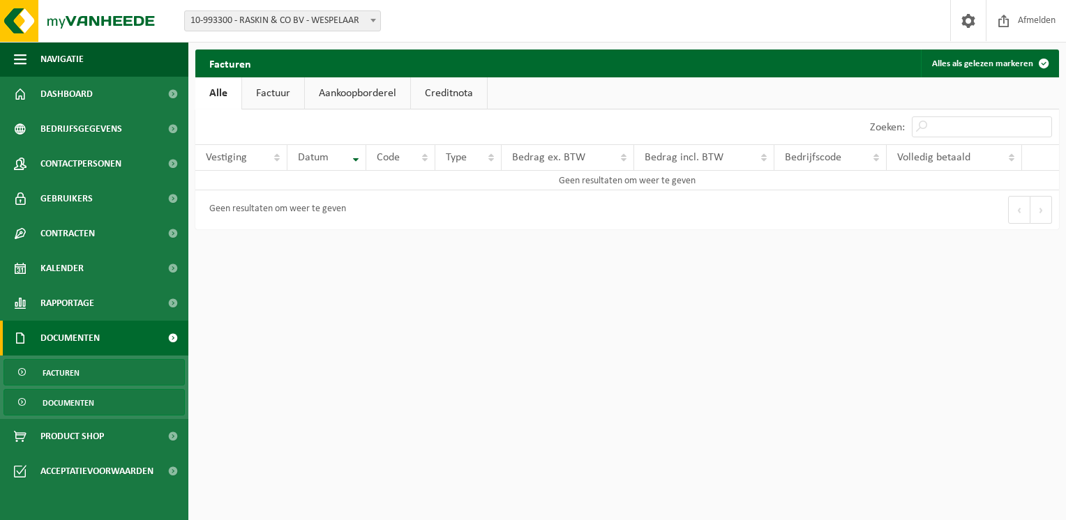
click at [65, 396] on span "Documenten" at bounding box center [69, 403] width 52 height 27
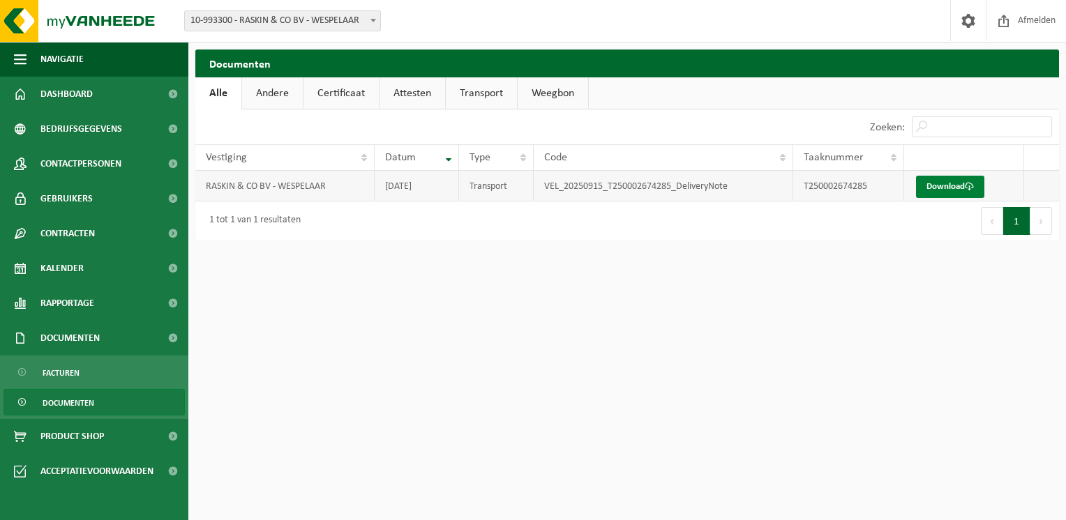
click at [948, 183] on link "Download" at bounding box center [950, 187] width 68 height 22
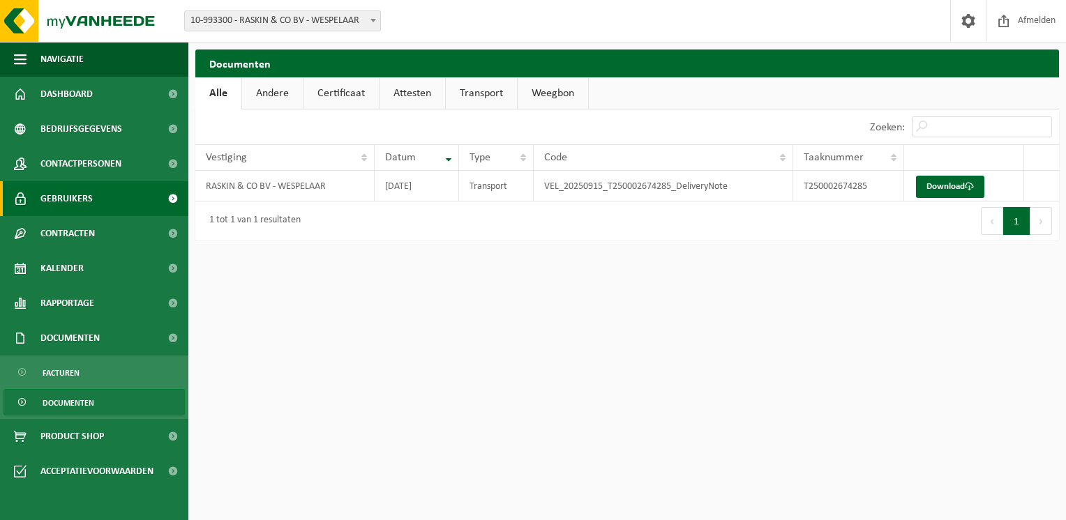
click at [95, 191] on link "Gebruikers" at bounding box center [94, 198] width 188 height 35
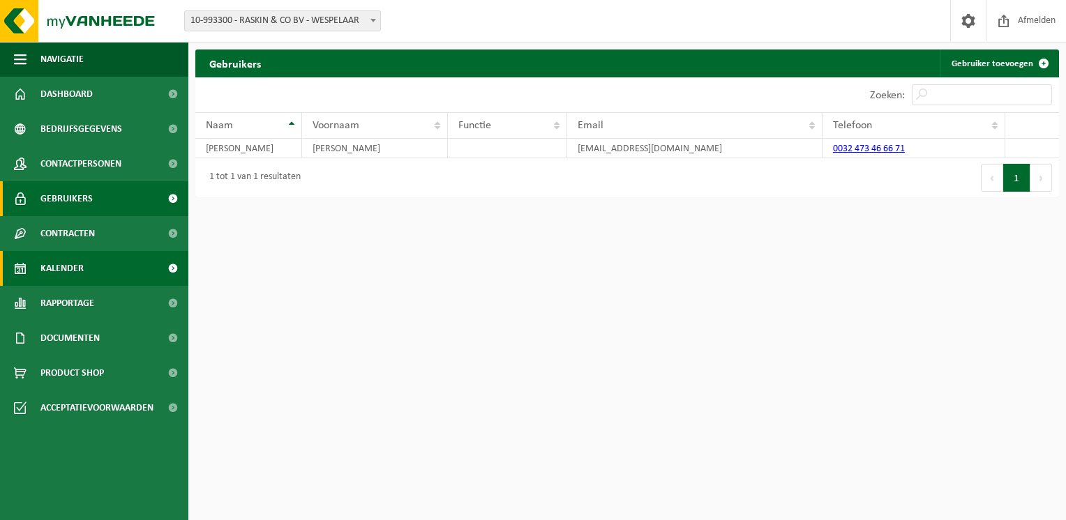
click at [71, 258] on span "Kalender" at bounding box center [61, 268] width 43 height 35
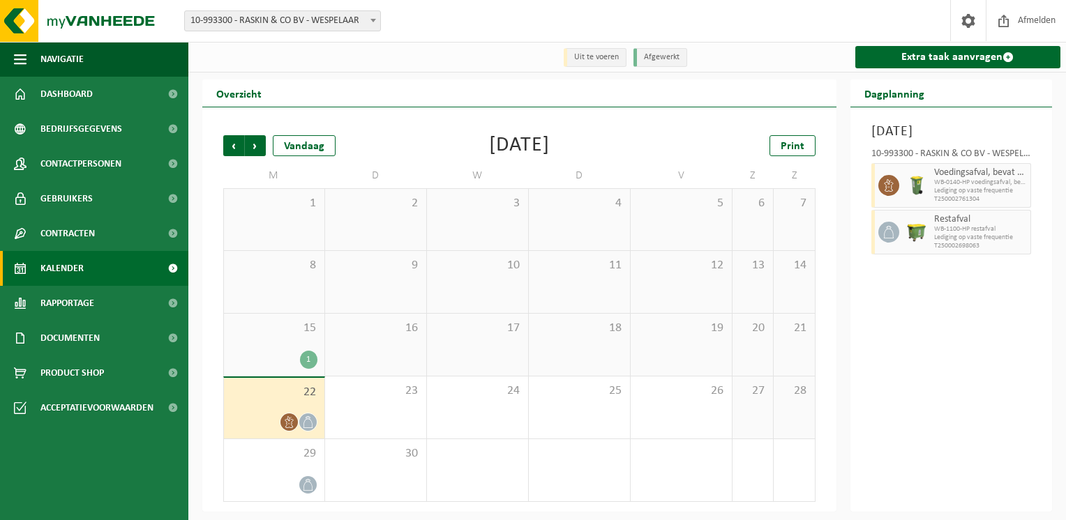
click at [271, 406] on div "22" at bounding box center [274, 408] width 100 height 61
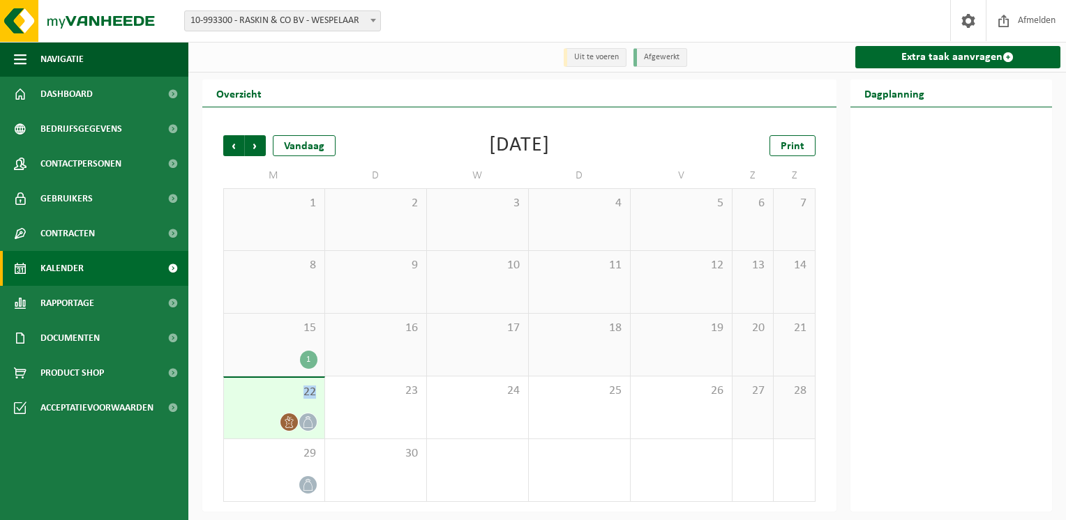
click at [271, 406] on div "22" at bounding box center [274, 408] width 100 height 61
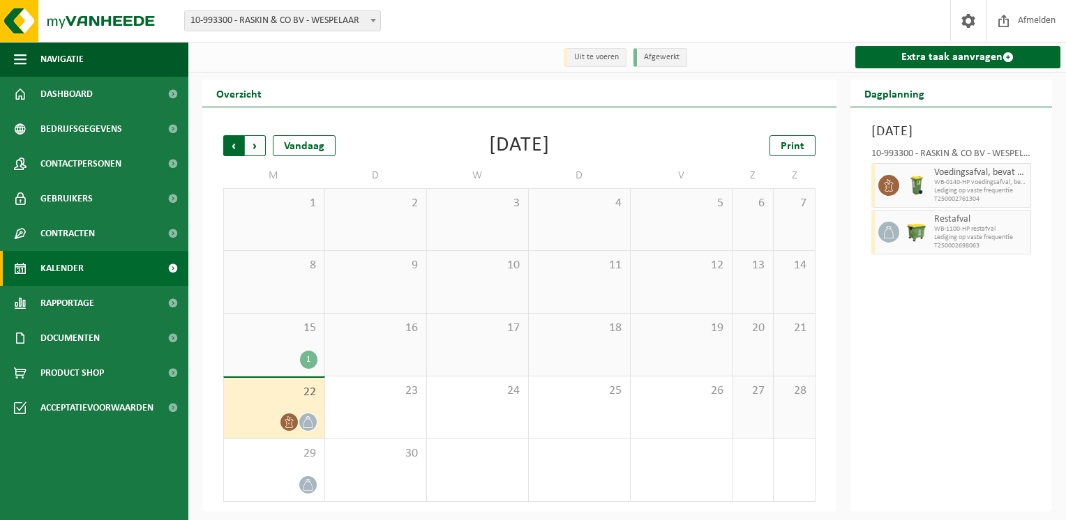
click at [256, 143] on span "Volgende" at bounding box center [255, 145] width 21 height 21
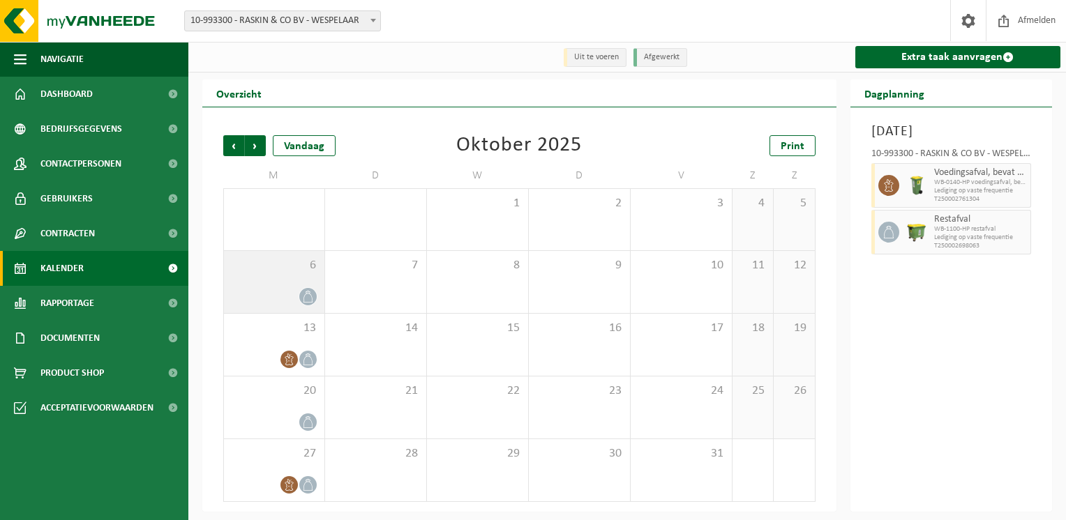
click at [309, 289] on span at bounding box center [307, 296] width 17 height 17
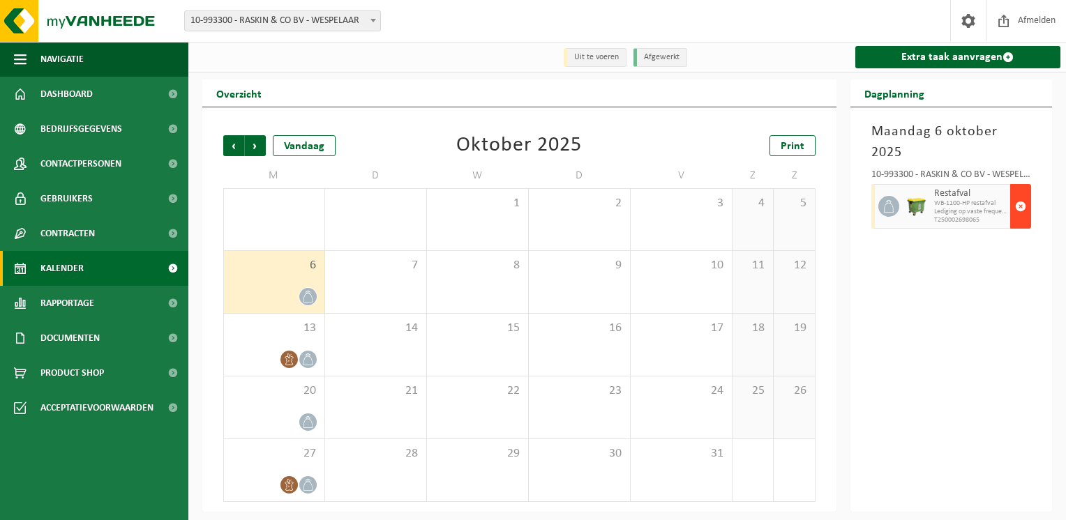
click at [1017, 192] on span "button" at bounding box center [1020, 206] width 11 height 28
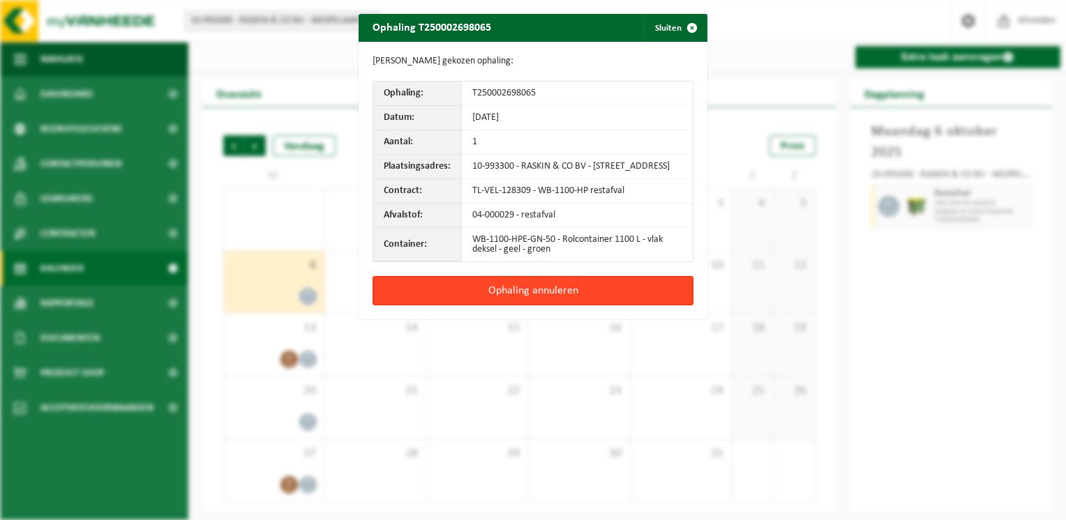
click at [464, 299] on button "Ophaling annuleren" at bounding box center [532, 290] width 321 height 29
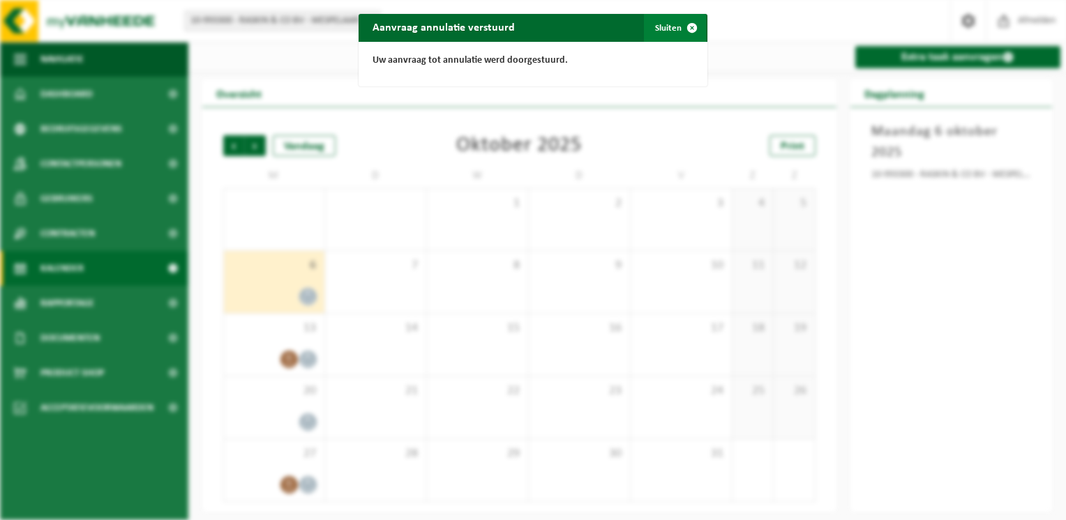
click at [680, 28] on span "button" at bounding box center [692, 28] width 28 height 28
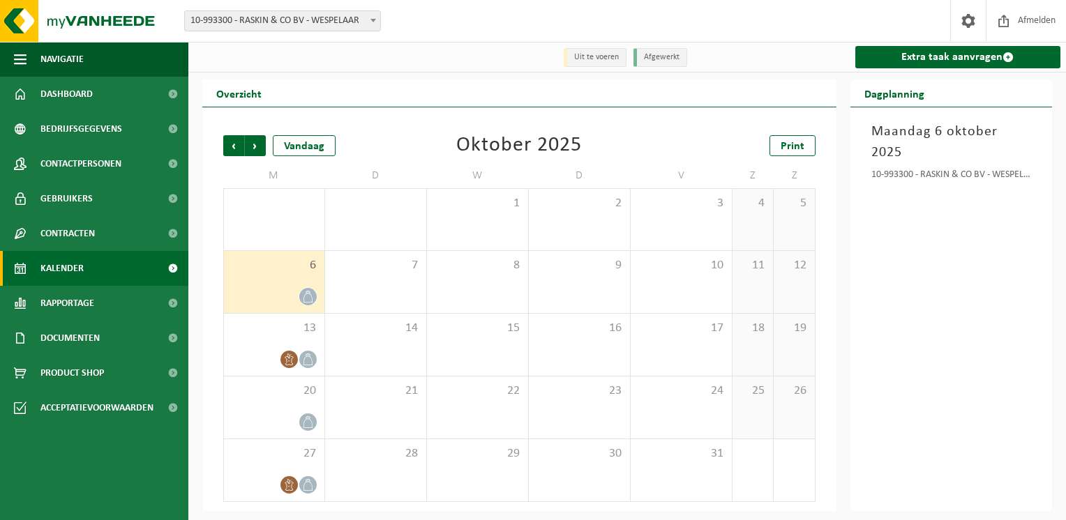
click at [290, 291] on div at bounding box center [274, 296] width 86 height 19
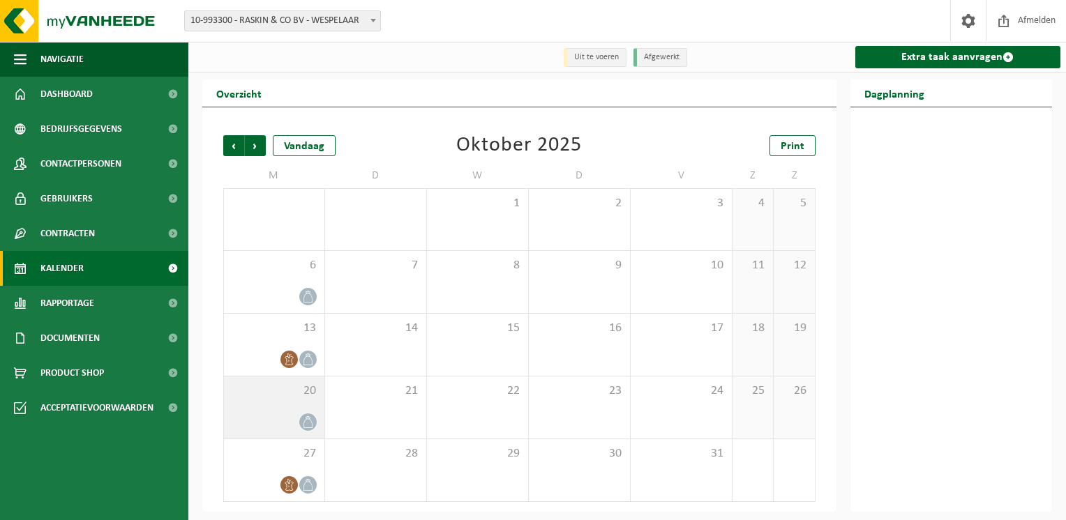
click at [276, 417] on div at bounding box center [274, 422] width 86 height 19
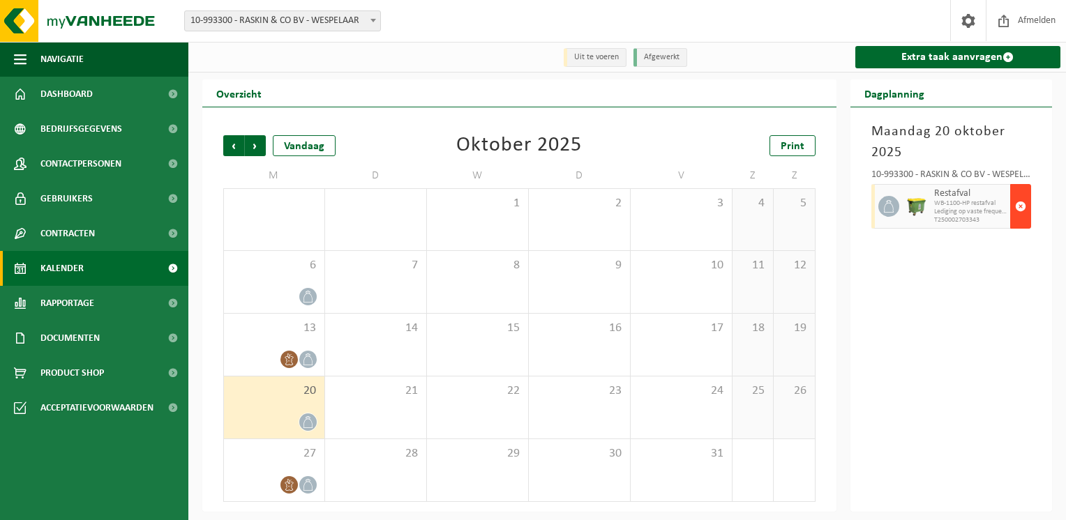
click at [1018, 211] on span "button" at bounding box center [1020, 206] width 11 height 28
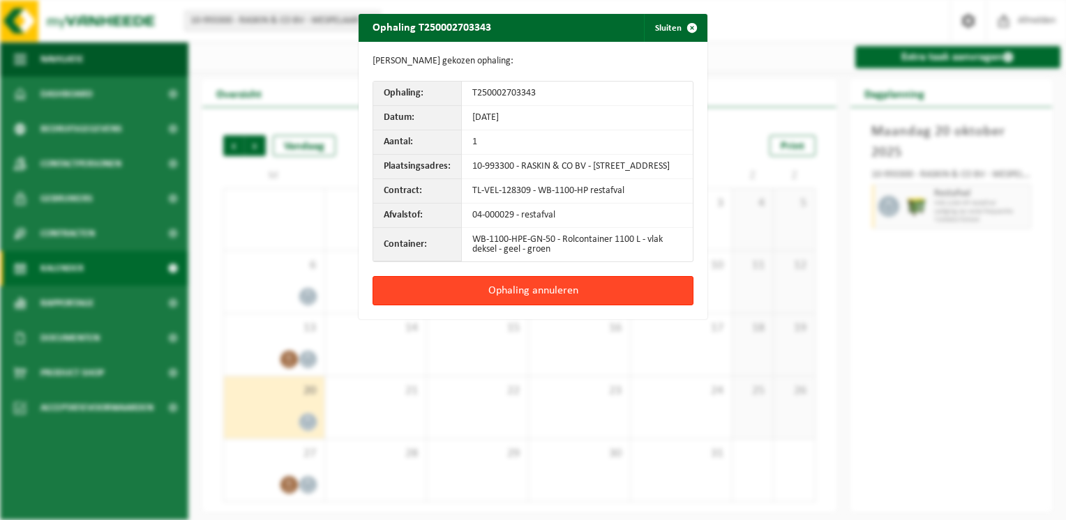
click at [601, 303] on button "Ophaling annuleren" at bounding box center [532, 290] width 321 height 29
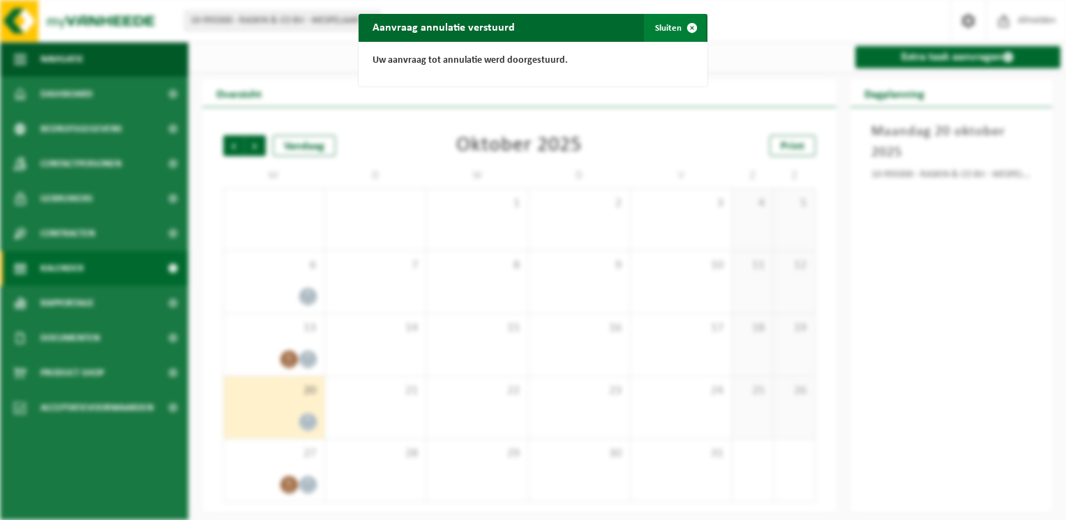
click at [672, 29] on button "Sluiten" at bounding box center [675, 28] width 62 height 28
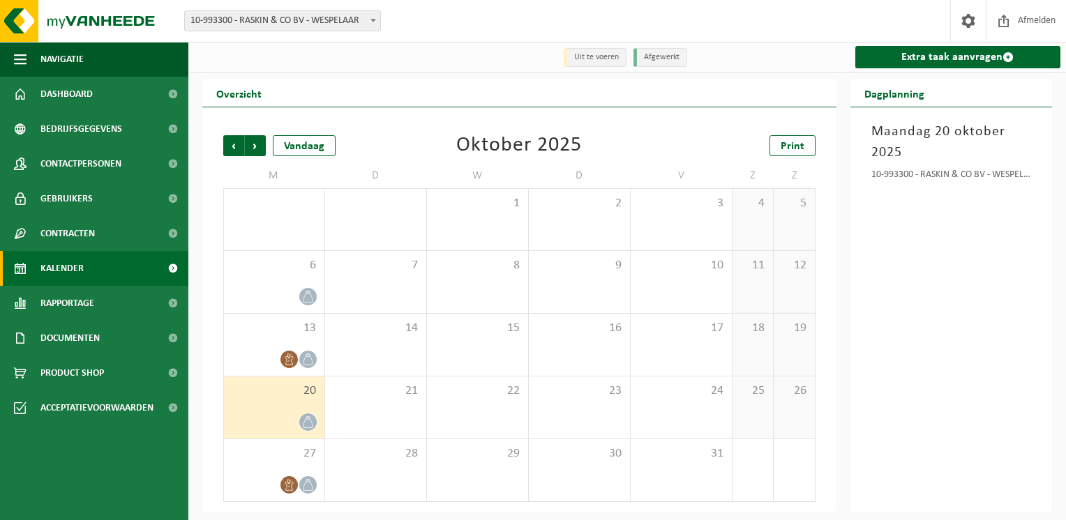
click at [1031, 260] on div "[DATE] 10-993300 - RASKIN & CO BV - [GEOGRAPHIC_DATA]" at bounding box center [951, 309] width 202 height 405
click at [254, 151] on span "Volgende" at bounding box center [255, 145] width 21 height 21
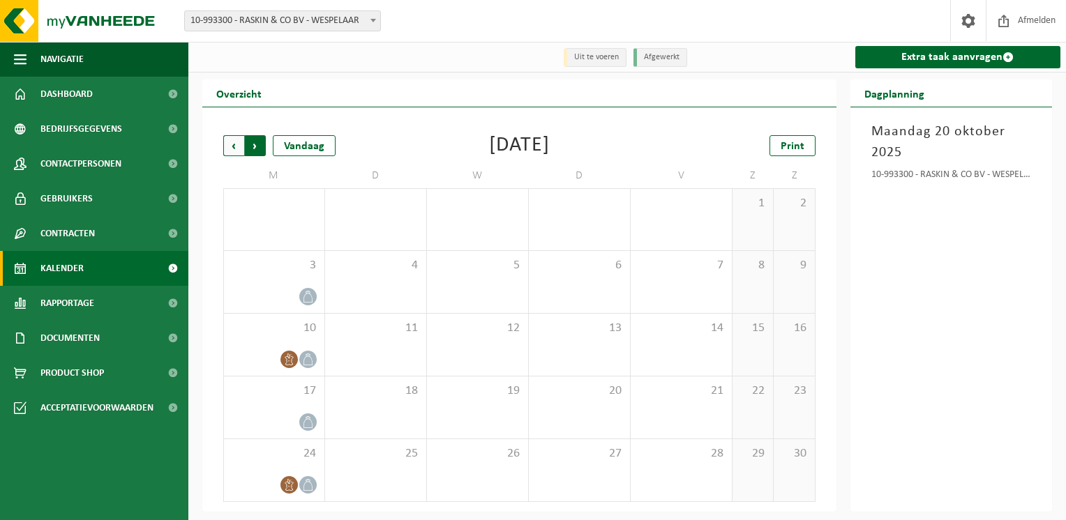
click at [229, 155] on span "Vorige" at bounding box center [233, 145] width 21 height 21
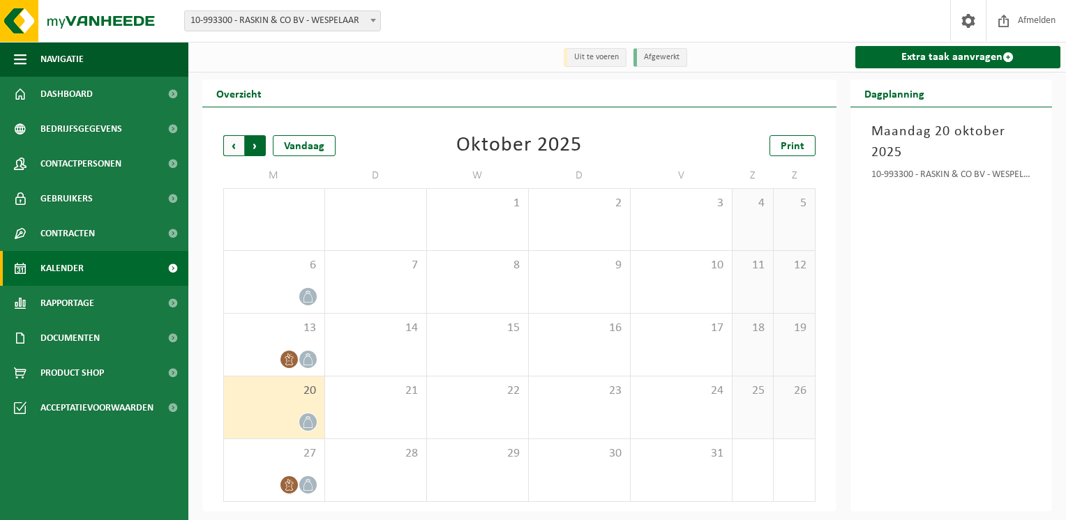
click at [229, 154] on span "Vorige" at bounding box center [233, 145] width 21 height 21
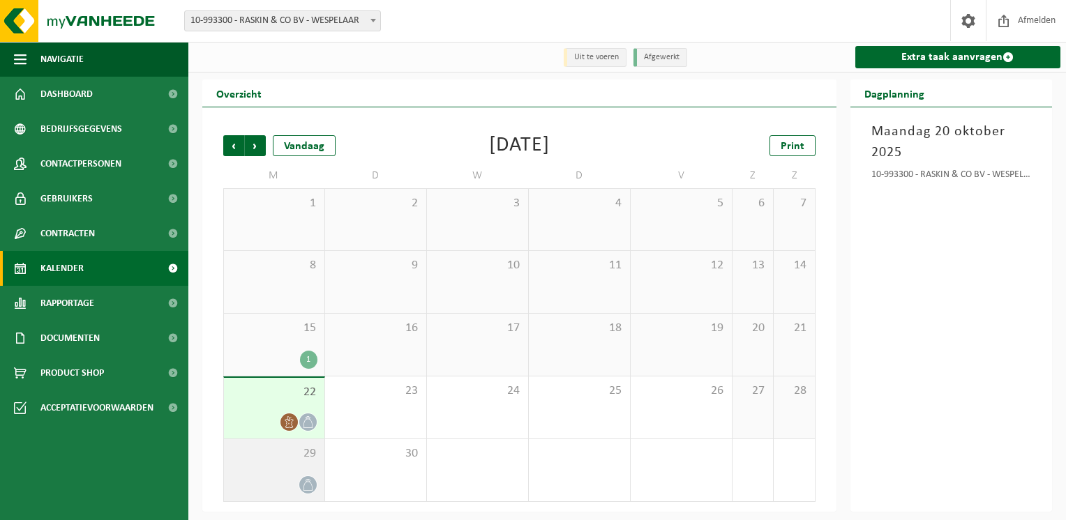
click at [310, 485] on icon at bounding box center [308, 485] width 12 height 12
